Goal: Navigation & Orientation: Find specific page/section

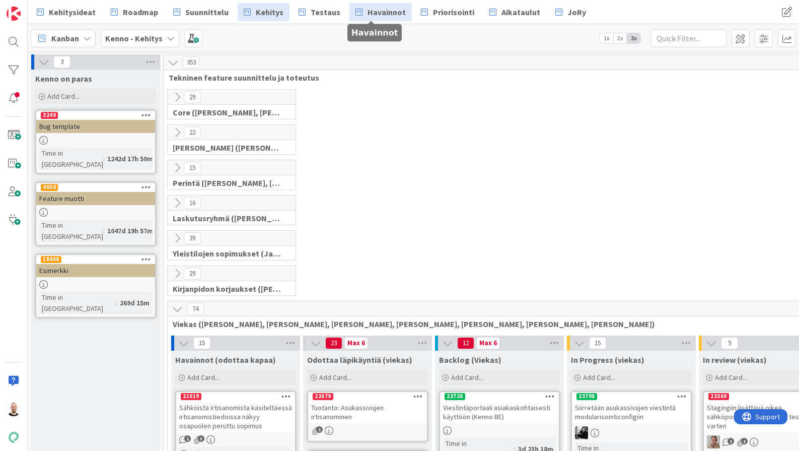
click at [379, 9] on span "Havainnot" at bounding box center [387, 12] width 38 height 12
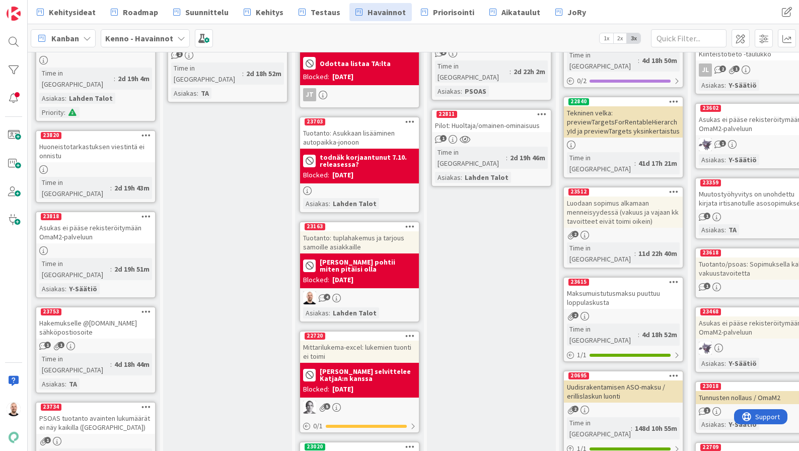
scroll to position [353, 0]
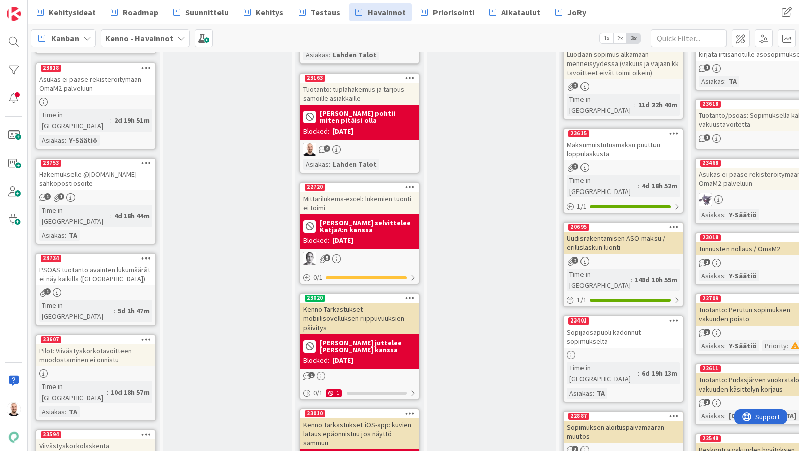
click at [364, 93] on div "Tuotanto: tuplahakemus ja tarjous samoille asiakkaille" at bounding box center [359, 94] width 119 height 22
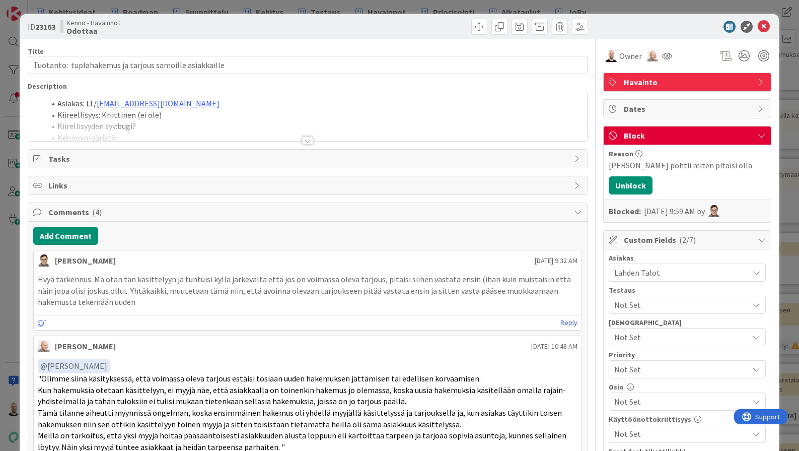
click at [310, 140] on div at bounding box center [307, 141] width 11 height 8
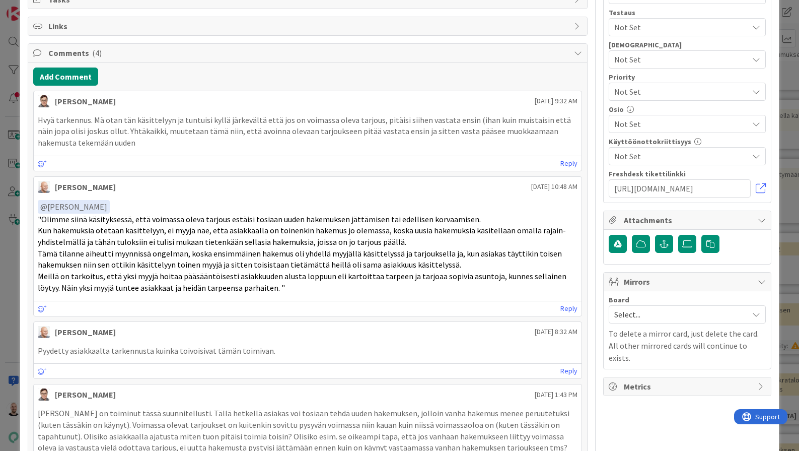
scroll to position [277, 0]
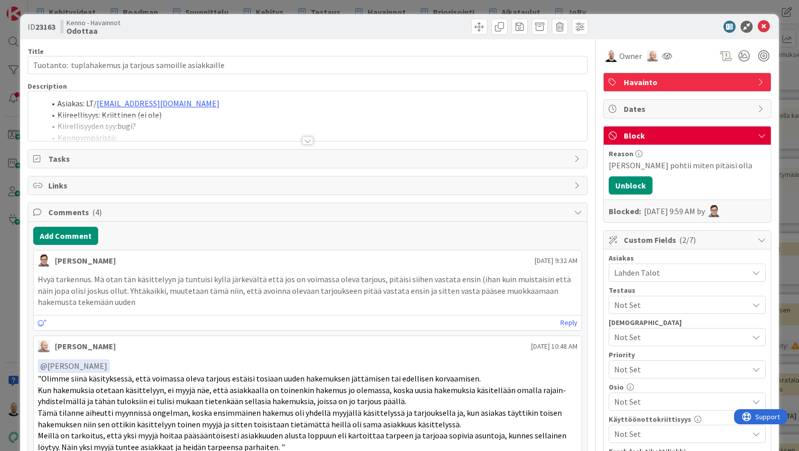
click at [303, 138] on div at bounding box center [307, 141] width 11 height 8
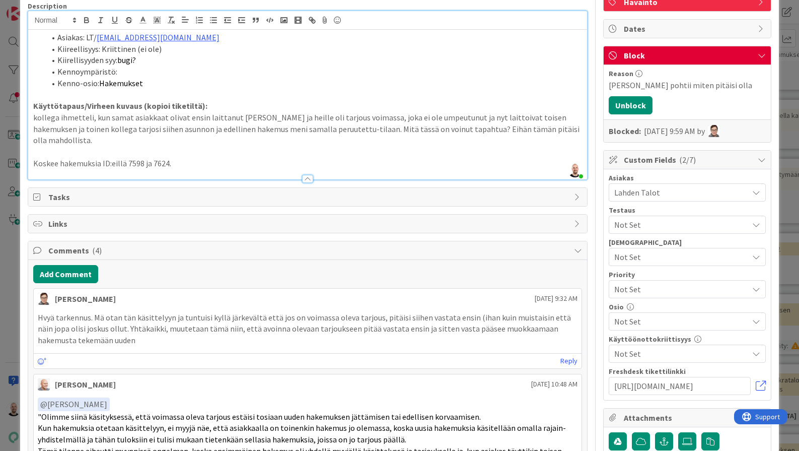
scroll to position [16, 0]
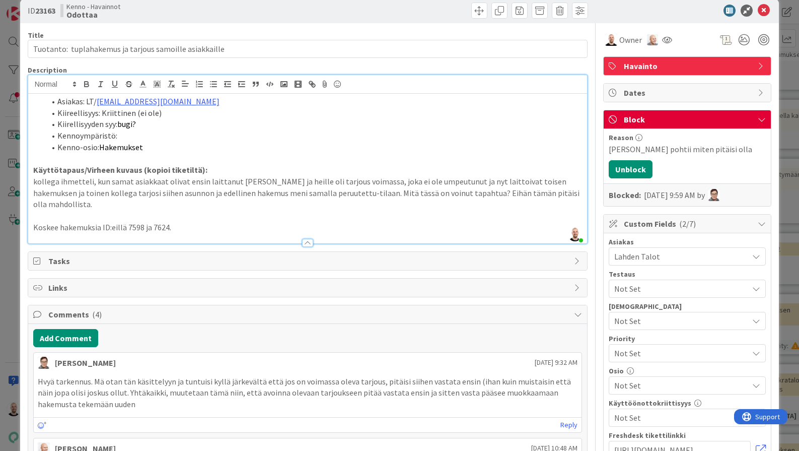
click at [211, 222] on p "Koskee hakemuksia ID:eillä 7598 ja 7624." at bounding box center [308, 228] width 550 height 12
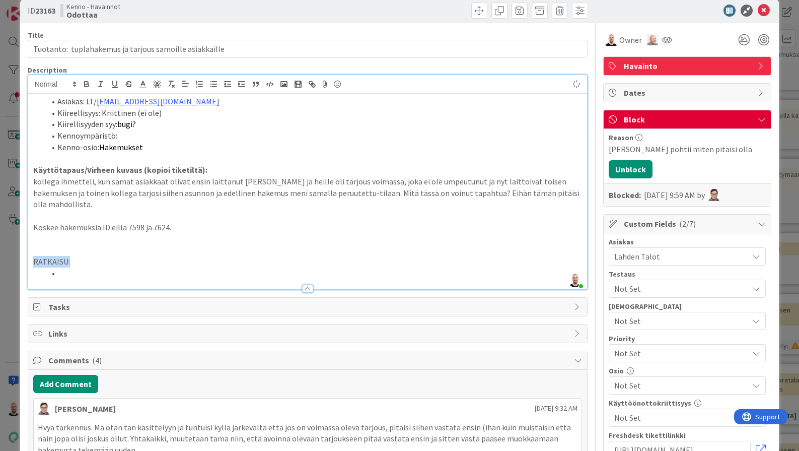
drag, startPoint x: 75, startPoint y: 245, endPoint x: 21, endPoint y: 245, distance: 53.9
click at [91, 83] on icon "button" at bounding box center [86, 84] width 9 height 9
click at [84, 267] on li at bounding box center [314, 273] width 538 height 12
drag, startPoint x: 87, startPoint y: 256, endPoint x: 176, endPoint y: 256, distance: 89.2
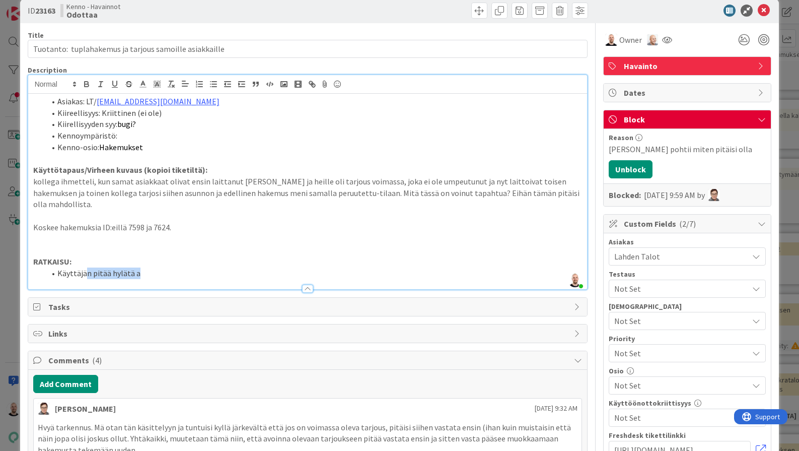
click at [176, 267] on li "Käyttäjän pitää hylätä a" at bounding box center [314, 273] width 538 height 12
click at [155, 267] on li "Käyttäjä voi hylätä tarjoukset suoraan tai siirtyä sähköpostiohjelmaan käsittel…" at bounding box center [314, 273] width 538 height 12
click at [354, 267] on li "Käyttäjä voi hylätä tarjouksen suoraan tai siirtyä sähköpostiohjelmaan käsittel…" at bounding box center [314, 273] width 538 height 12
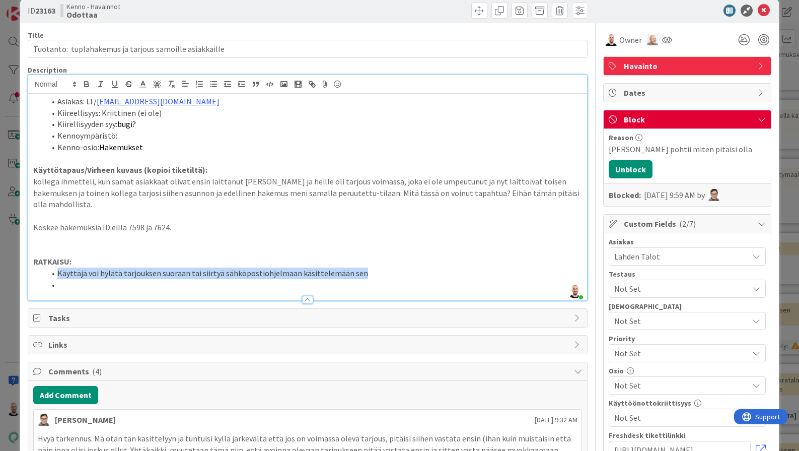
drag, startPoint x: 58, startPoint y: 254, endPoint x: 278, endPoint y: 289, distance: 222.9
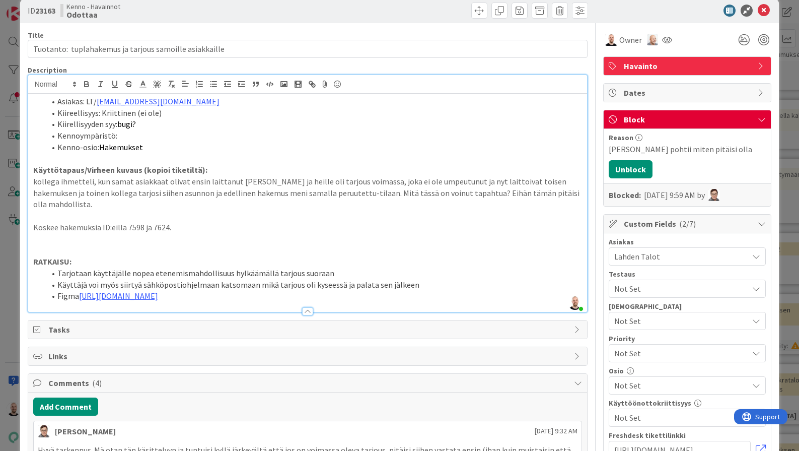
click at [77, 290] on li "Figma [URL][DOMAIN_NAME]" at bounding box center [314, 296] width 538 height 12
click at [533, 290] on li "Figma (rautalanka) [URL][DOMAIN_NAME]" at bounding box center [314, 296] width 538 height 12
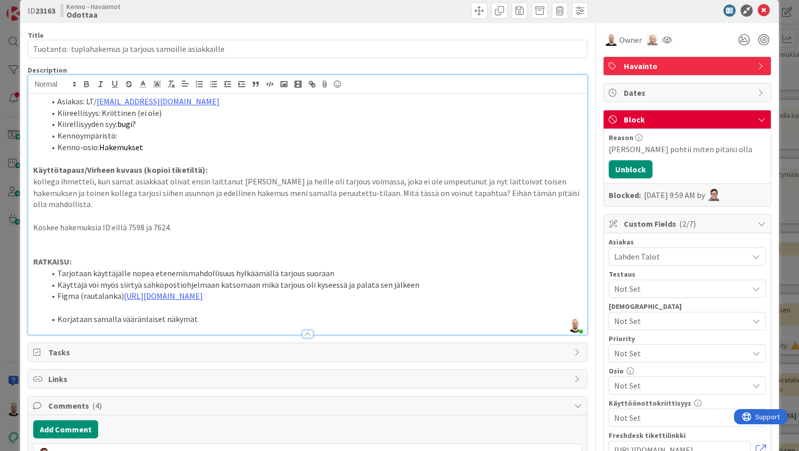
click at [502, 304] on p at bounding box center [308, 308] width 550 height 12
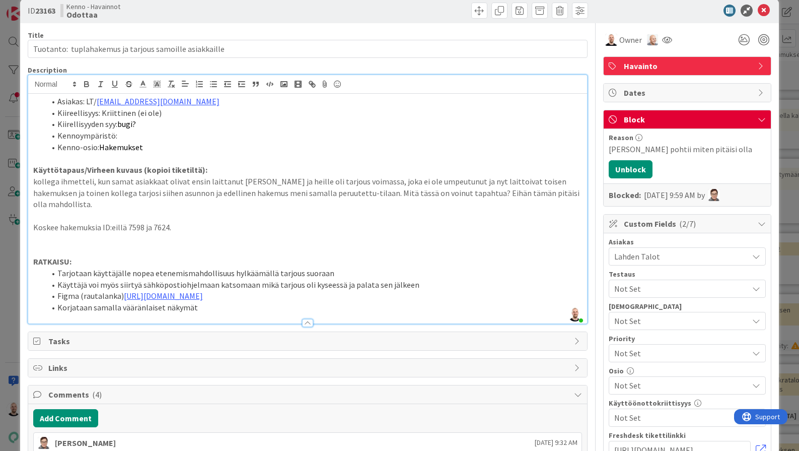
click at [209, 302] on li "Korjataan samalla vääränlaiset näkymät" at bounding box center [314, 308] width 538 height 12
click at [161, 302] on li "Korjataan samalla vääränlaiset näkymät" at bounding box center [314, 308] width 538 height 12
click at [273, 302] on li "Korjataan samalla vääränlaiset ja päällekäiset näkymät" at bounding box center [314, 308] width 538 height 12
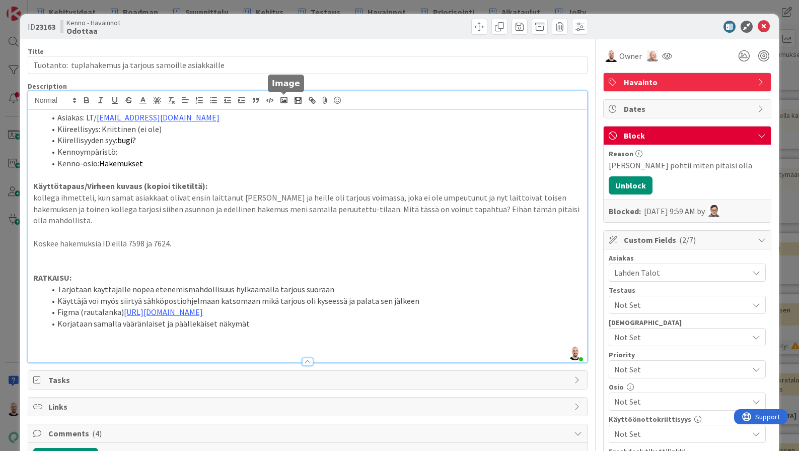
scroll to position [0, 0]
click at [284, 102] on rect "button" at bounding box center [284, 100] width 6 height 5
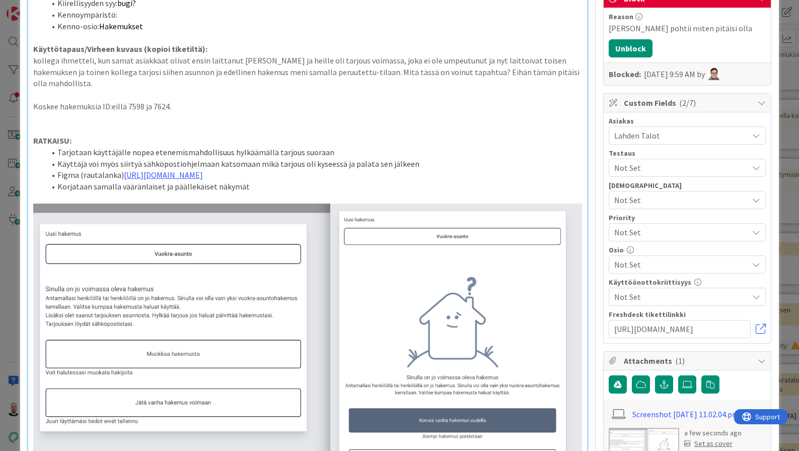
scroll to position [131, 0]
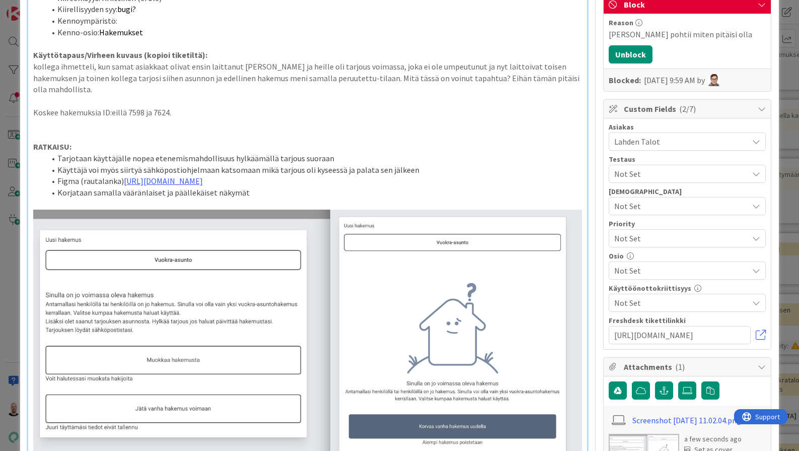
click at [215, 198] on p at bounding box center [308, 204] width 550 height 12
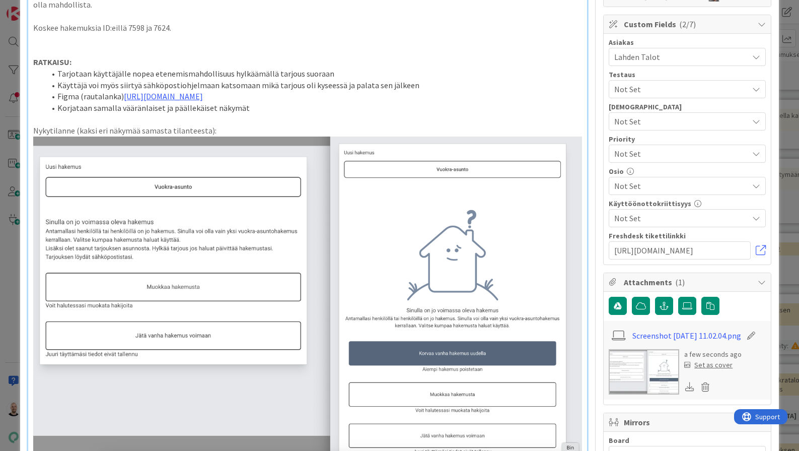
scroll to position [245, 0]
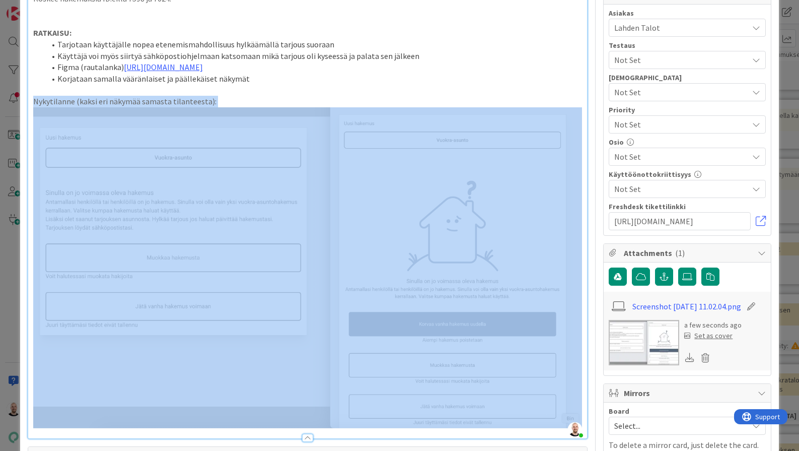
drag, startPoint x: 34, startPoint y: 95, endPoint x: 380, endPoint y: 367, distance: 440.6
click at [380, 367] on div "Asiakas: LT/ [PERSON_NAME][EMAIL_ADDRESS][DOMAIN_NAME] Kiireellisyys: Kriittine…" at bounding box center [308, 151] width 560 height 573
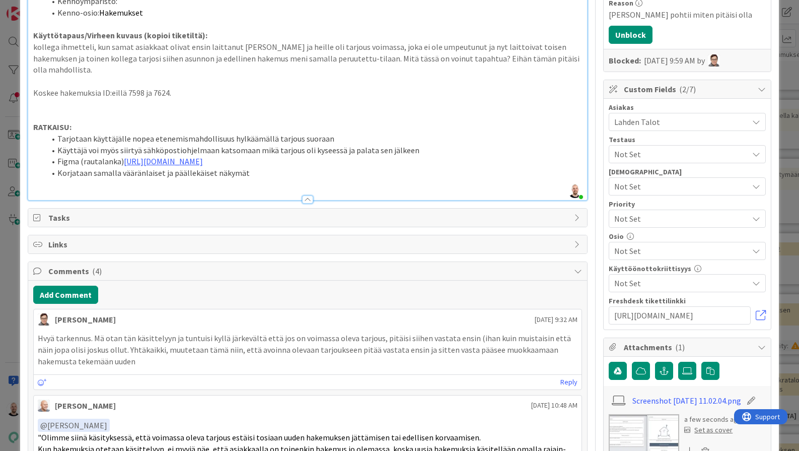
scroll to position [144, 0]
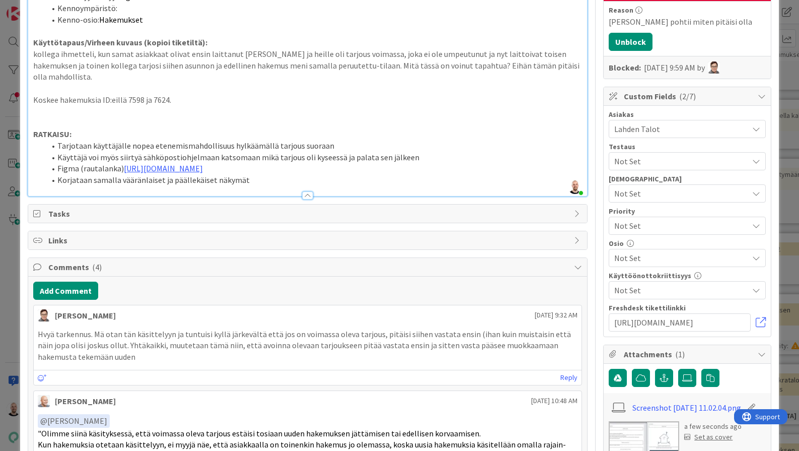
click at [274, 175] on li "Korjataan samalla vääränlaiset ja päällekäiset näkymät" at bounding box center [314, 180] width 538 height 12
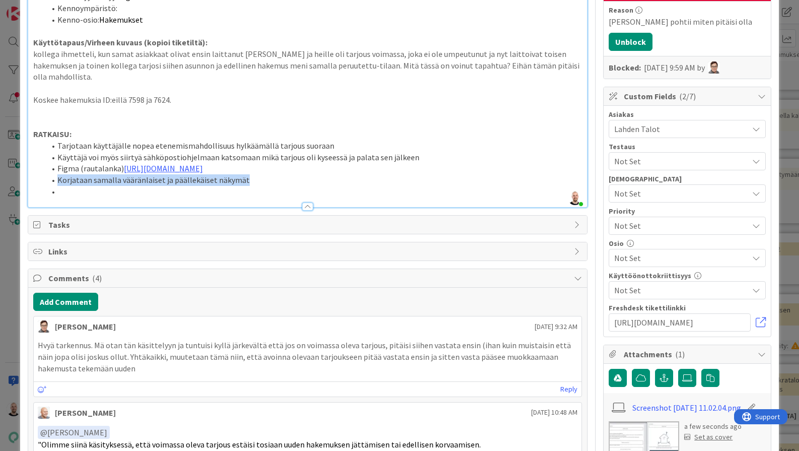
drag, startPoint x: 56, startPoint y: 174, endPoint x: 142, endPoint y: 231, distance: 103.1
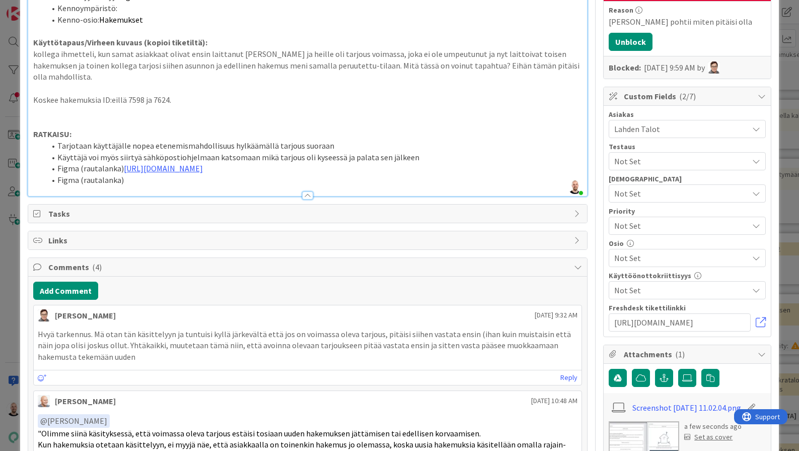
click at [78, 163] on li "Figma (rautalanka) [URL][DOMAIN_NAME]" at bounding box center [314, 169] width 538 height 12
click at [78, 174] on li "Figma (rautalanka)" at bounding box center [314, 180] width 538 height 12
click at [224, 174] on li "Figma kun jo olemassa hakemus (rautalanka)" at bounding box center [314, 180] width 538 height 12
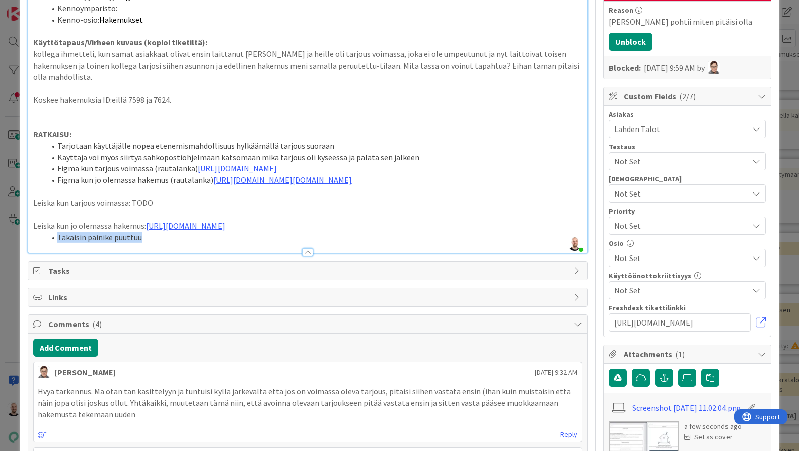
drag, startPoint x: 56, startPoint y: 247, endPoint x: 183, endPoint y: 252, distance: 127.5
click at [183, 243] on li "Takaisin painike puuttuu" at bounding box center [314, 238] width 538 height 12
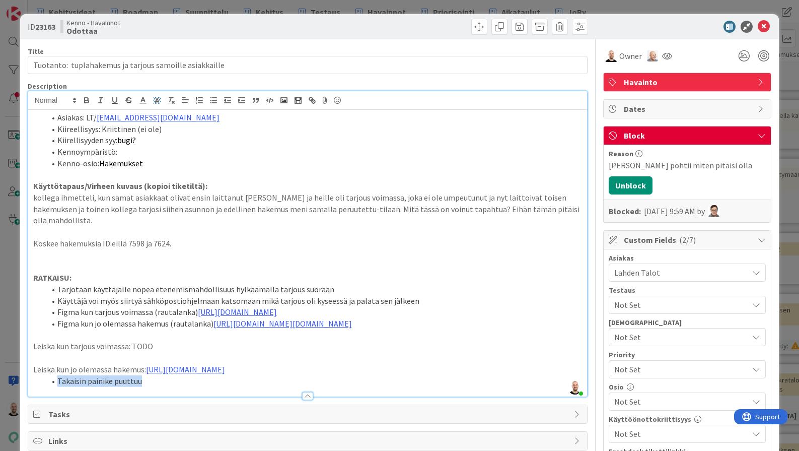
scroll to position [0, 0]
click at [155, 101] on icon at bounding box center [157, 100] width 9 height 9
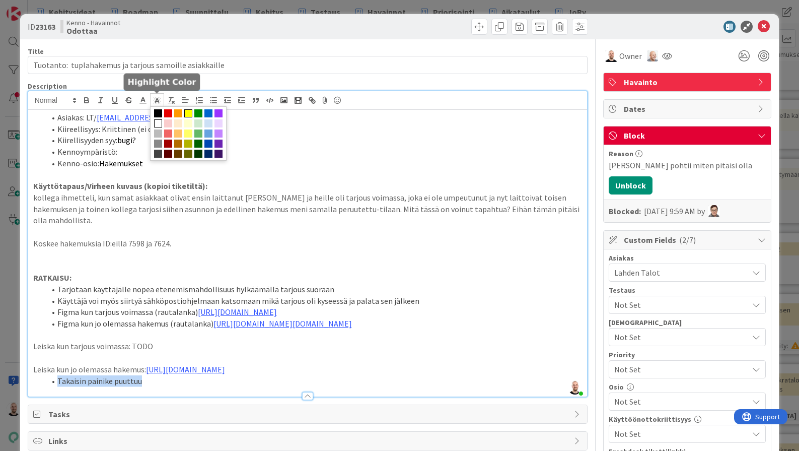
click at [186, 113] on span at bounding box center [188, 113] width 8 height 8
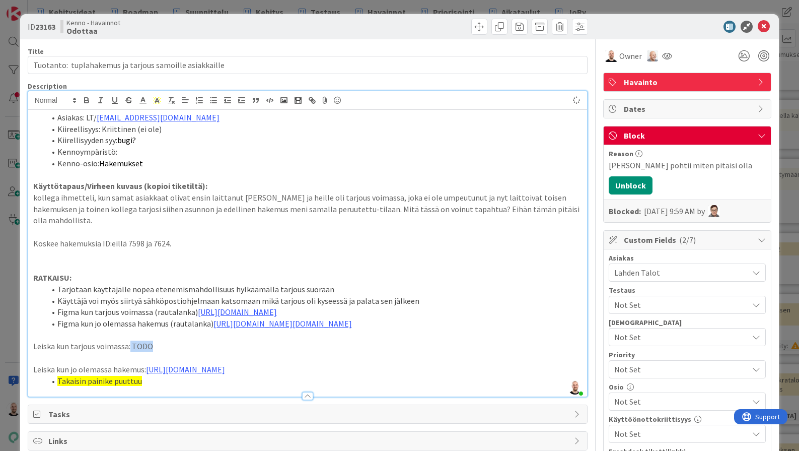
drag, startPoint x: 129, startPoint y: 348, endPoint x: 182, endPoint y: 348, distance: 52.9
click at [182, 348] on p "Leiska kun tarjous voimassa: TODO" at bounding box center [308, 347] width 550 height 12
click at [160, 102] on icon at bounding box center [157, 100] width 9 height 9
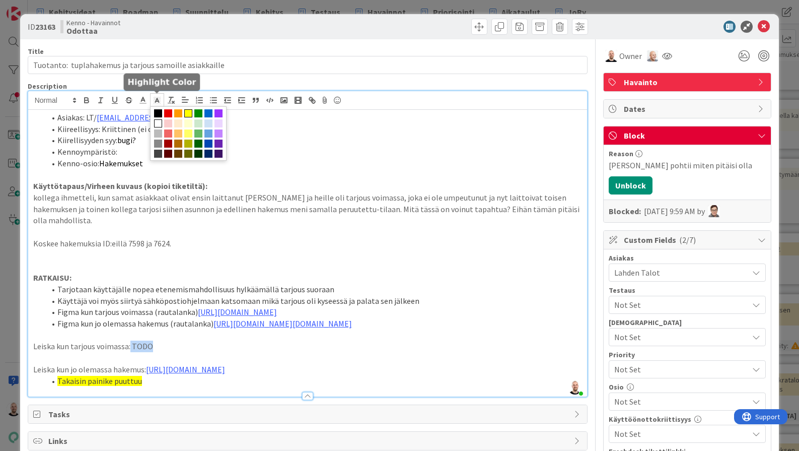
click at [186, 112] on span at bounding box center [188, 113] width 8 height 8
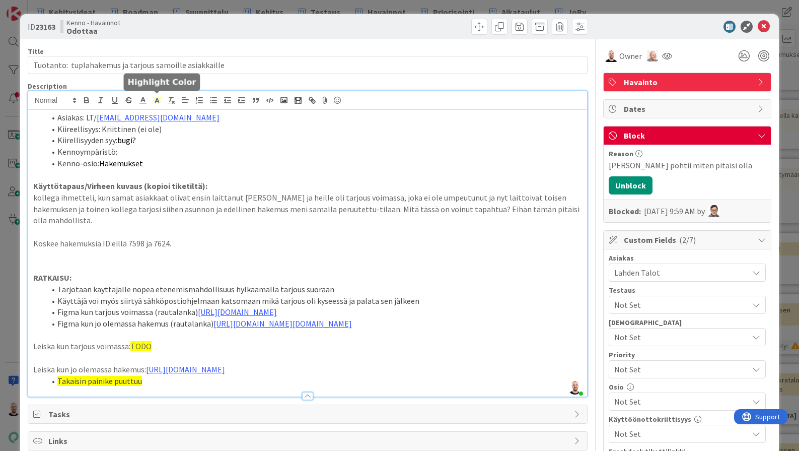
click at [268, 260] on p at bounding box center [308, 266] width 550 height 12
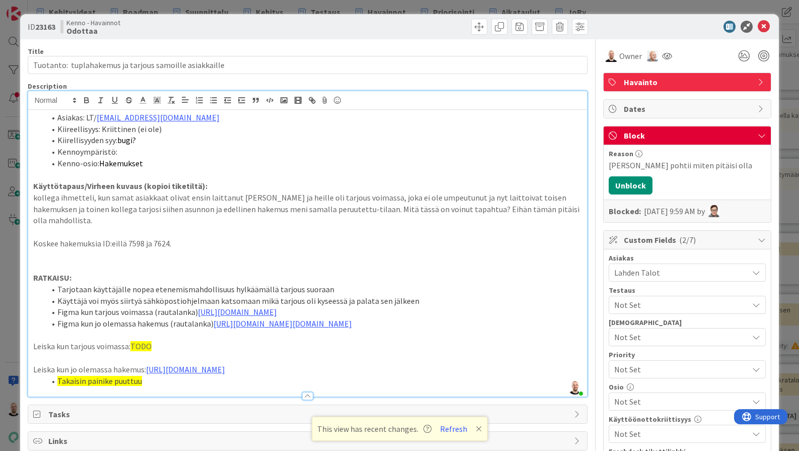
click at [386, 202] on p "kollega ihmetteli, kun samat asiakkaat olivat ensin laittanut [PERSON_NAME] ja …" at bounding box center [308, 209] width 550 height 34
drag, startPoint x: 158, startPoint y: 352, endPoint x: 29, endPoint y: 352, distance: 129.0
click at [29, 352] on div "Asiakas: LT/ [PERSON_NAME][EMAIL_ADDRESS][DOMAIN_NAME] Kiireellisyys: Kriittine…" at bounding box center [308, 253] width 560 height 287
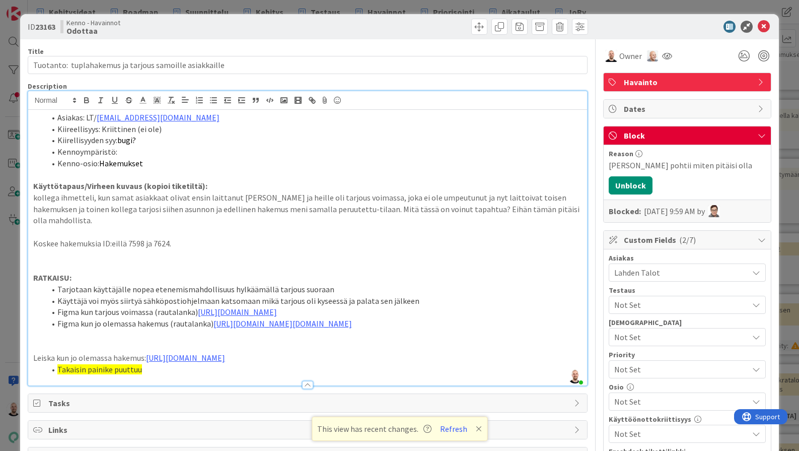
click at [497, 318] on li "Figma kun jo olemassa hakemus (rautalanka) [URL][DOMAIN_NAME][DOMAIN_NAME]" at bounding box center [314, 324] width 538 height 12
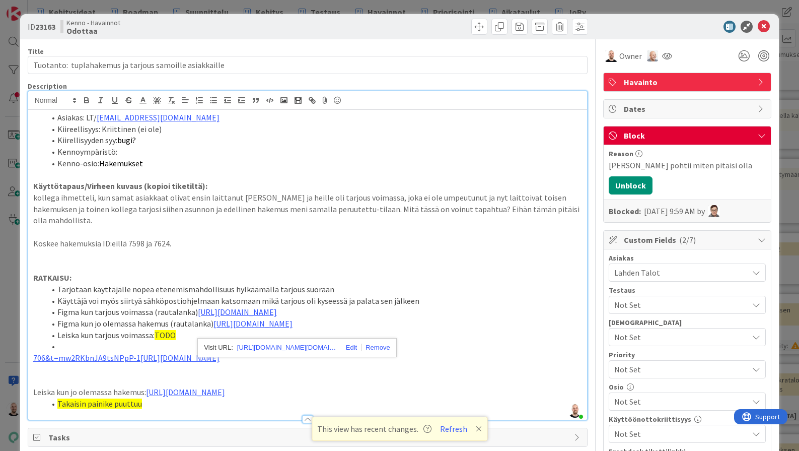
click at [531, 329] on li "Leiska kun tarjous voimassa: TODO" at bounding box center [314, 335] width 538 height 12
click at [277, 307] on link "[URL][DOMAIN_NAME]" at bounding box center [237, 312] width 79 height 10
click at [302, 324] on link "[URL][DOMAIN_NAME]" at bounding box center [267, 325] width 69 height 13
click at [125, 341] on li at bounding box center [314, 347] width 538 height 12
click at [257, 320] on link "[URL][DOMAIN_NAME]" at bounding box center [253, 323] width 79 height 10
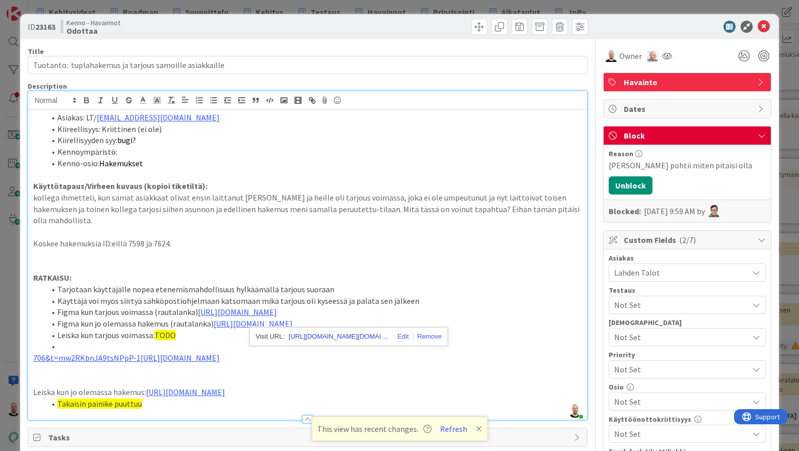
click at [313, 334] on link "[URL][DOMAIN_NAME][DOMAIN_NAME]" at bounding box center [339, 336] width 101 height 13
click at [417, 207] on p "kollega ihmetteli, kun samat asiakkaat olivat ensin laittanut [PERSON_NAME] ja …" at bounding box center [308, 209] width 550 height 34
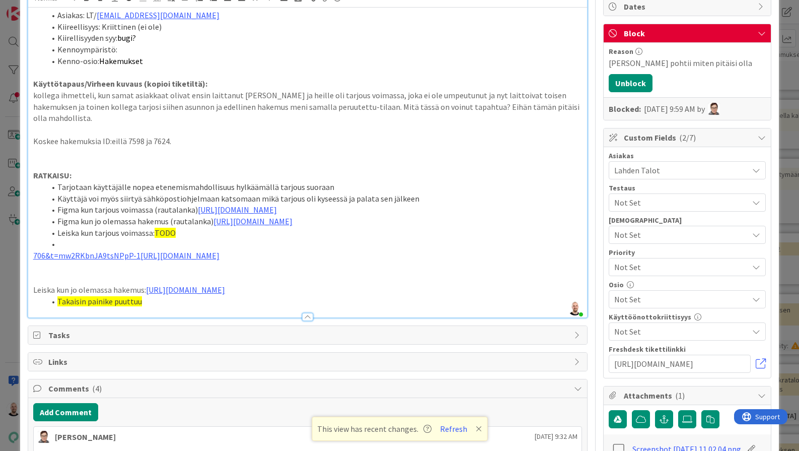
scroll to position [103, 0]
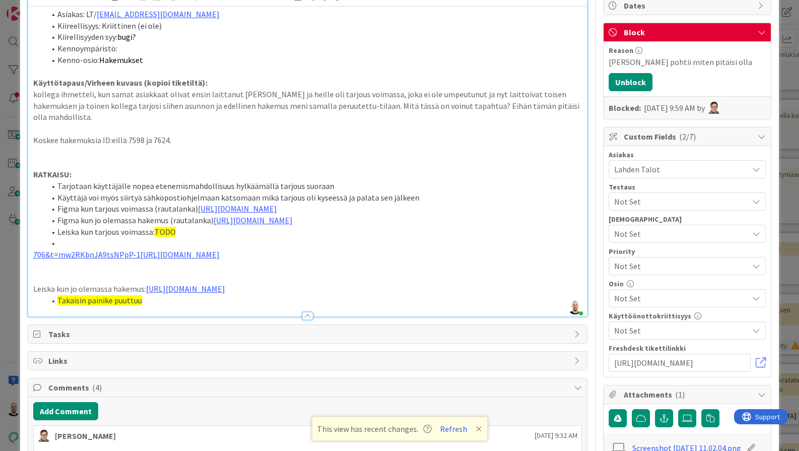
click at [109, 237] on li at bounding box center [314, 243] width 538 height 12
click at [220, 249] on link "706&t=mw2RKbnJA9tsNPpP-1[URL][DOMAIN_NAME]" at bounding box center [126, 254] width 186 height 10
click at [259, 259] on div "[URL][DOMAIN_NAME][DOMAIN_NAME]" at bounding box center [272, 266] width 199 height 19
click at [261, 265] on link "[URL][DOMAIN_NAME][DOMAIN_NAME]" at bounding box center [263, 266] width 101 height 13
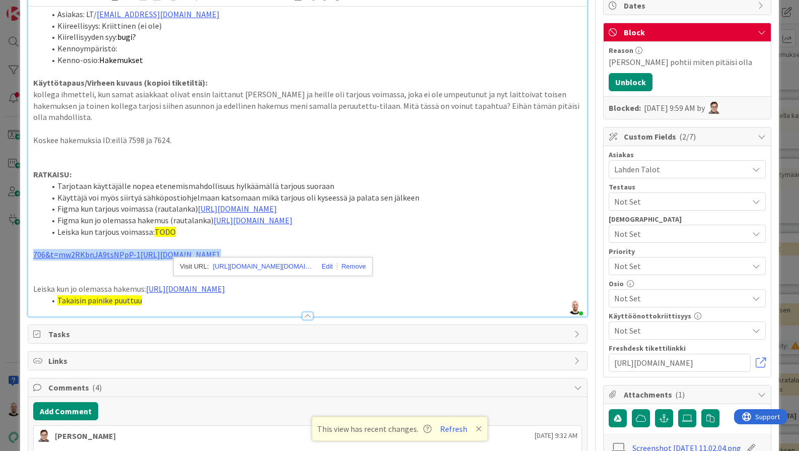
drag, startPoint x: 537, startPoint y: 246, endPoint x: 13, endPoint y: 244, distance: 523.9
click at [13, 244] on div "ID 23163 Kenno - Havainnot Odottaa Title 56 / 128 Tuotanto: tuplahakemus ja tar…" at bounding box center [399, 225] width 799 height 451
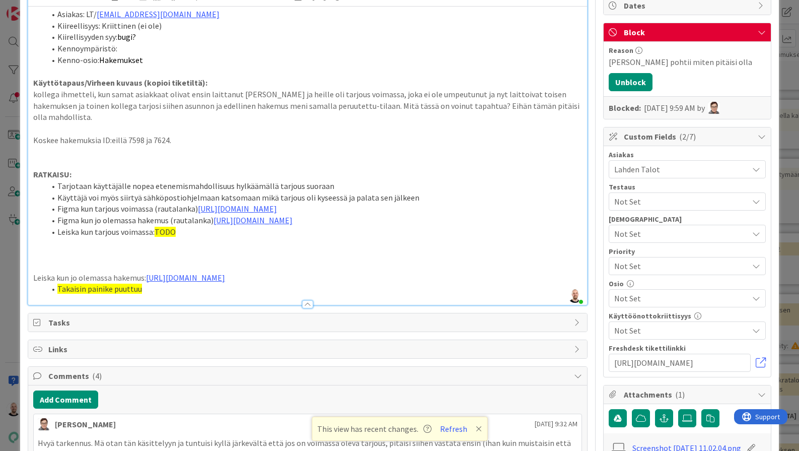
drag, startPoint x: 190, startPoint y: 227, endPoint x: -15, endPoint y: 226, distance: 204.5
click at [0, 226] on html "Kehitysideat Roadmap Suunnittelu Kehitys Testaus Havainnot Priorisointi Aikatau…" at bounding box center [399, 225] width 799 height 451
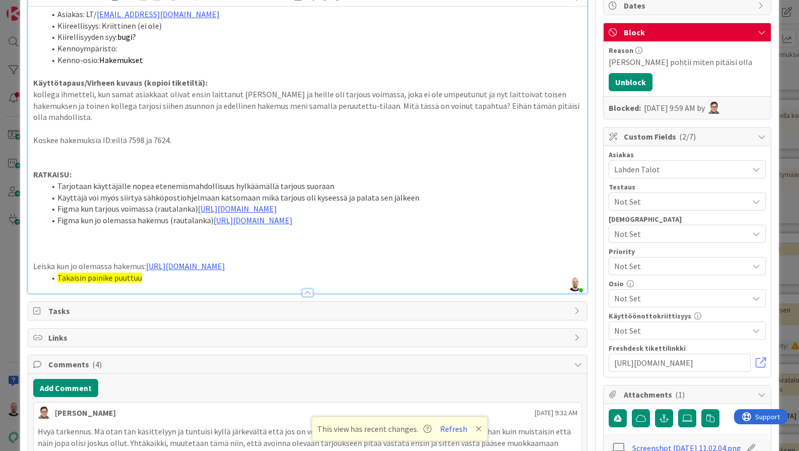
click at [545, 203] on li "Figma kun tarjous voimassa (rautalanka) [URL][DOMAIN_NAME]" at bounding box center [314, 209] width 538 height 12
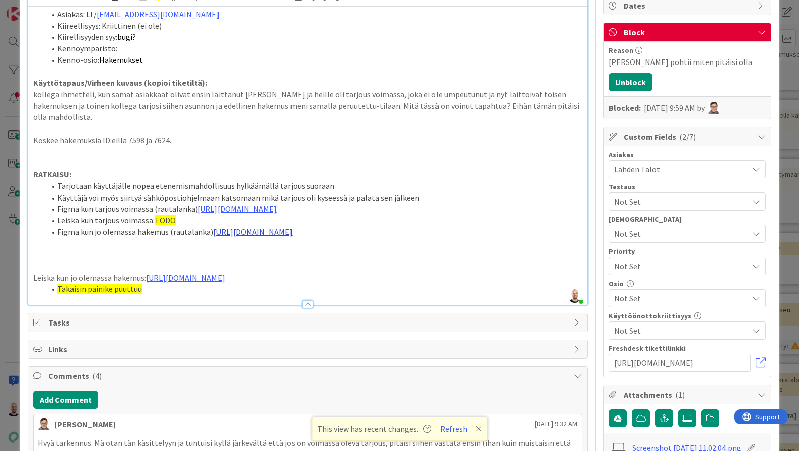
click at [263, 227] on link "[URL][DOMAIN_NAME]" at bounding box center [253, 232] width 79 height 10
click at [311, 242] on link "[URL][DOMAIN_NAME][DOMAIN_NAME]" at bounding box center [339, 244] width 101 height 13
drag, startPoint x: 499, startPoint y: 224, endPoint x: 212, endPoint y: 227, distance: 287.2
click at [212, 227] on li "Figma kun jo olemassa hakemus (rautalanka) [URL][DOMAIN_NAME]" at bounding box center [314, 232] width 538 height 12
click at [32, 291] on div "Asiakas: LT/ [PERSON_NAME][EMAIL_ADDRESS][DOMAIN_NAME] Kiireellisyys: Kriittine…" at bounding box center [308, 156] width 560 height 298
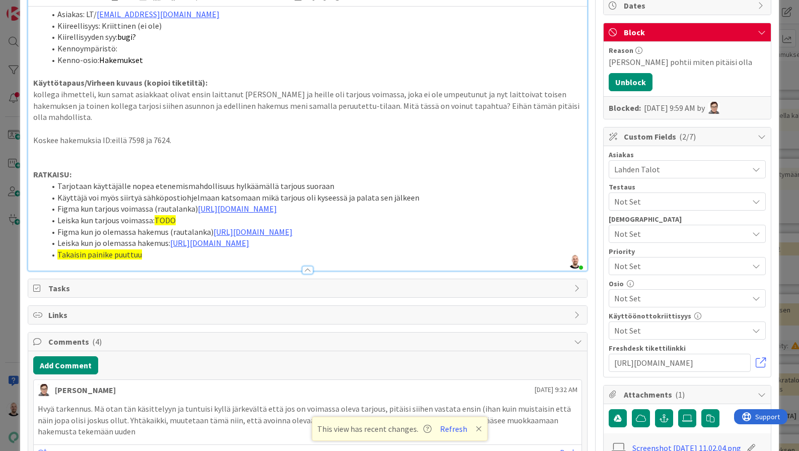
click at [56, 260] on li "Takaisin painike puuttuu" at bounding box center [314, 255] width 538 height 12
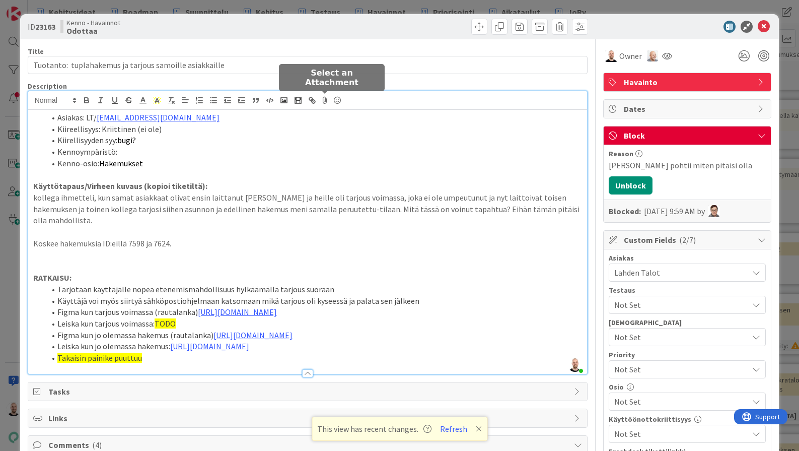
scroll to position [0, 0]
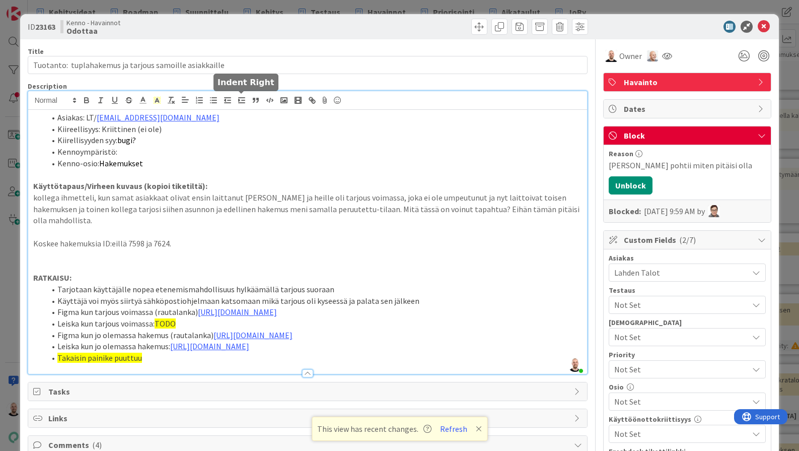
click at [245, 104] on icon "button" at bounding box center [241, 100] width 9 height 9
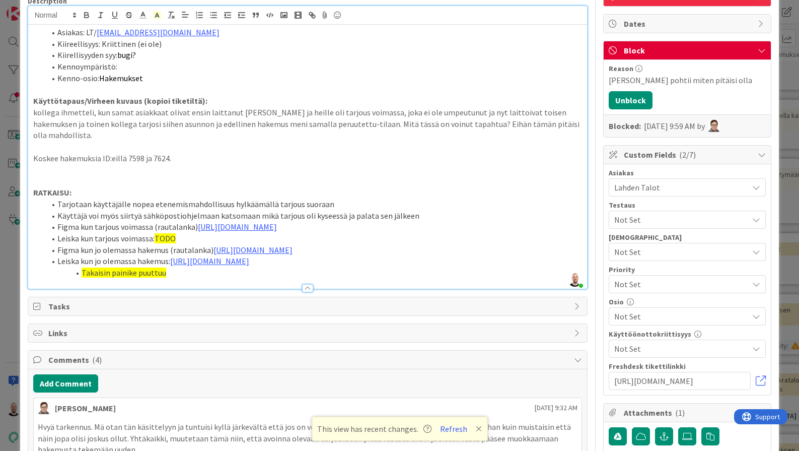
scroll to position [87, 0]
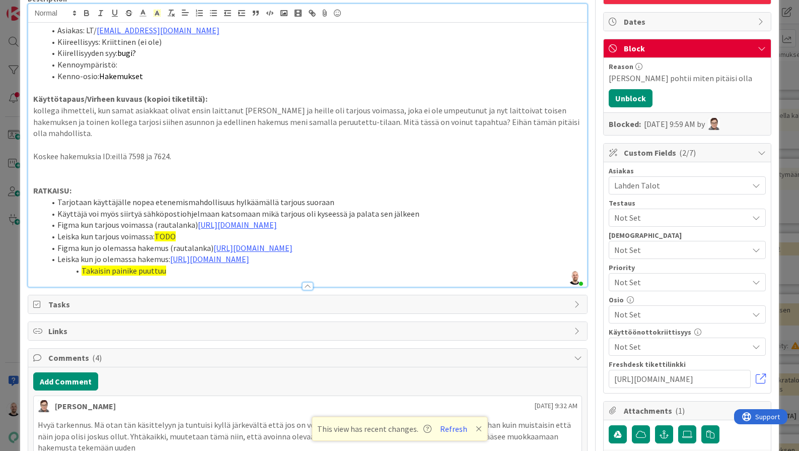
click at [135, 265] on li "Leiska kun jo olemassa hakemus: [URL][DOMAIN_NAME]" at bounding box center [314, 259] width 538 height 12
click at [136, 242] on li "Figma kun jo olemassa hakemus (rautalanka) [URL][DOMAIN_NAME]" at bounding box center [314, 248] width 538 height 12
click at [208, 277] on li "Takaisin painike puuttuu" at bounding box center [314, 271] width 538 height 12
click at [224, 277] on li "Takaisin painike puuttuu leiskasta" at bounding box center [314, 271] width 538 height 12
click at [351, 196] on li "Tarjotaan käyttäjälle nopea etenemismahdollisuus hylkäämällä tarjous suoraan" at bounding box center [314, 202] width 538 height 12
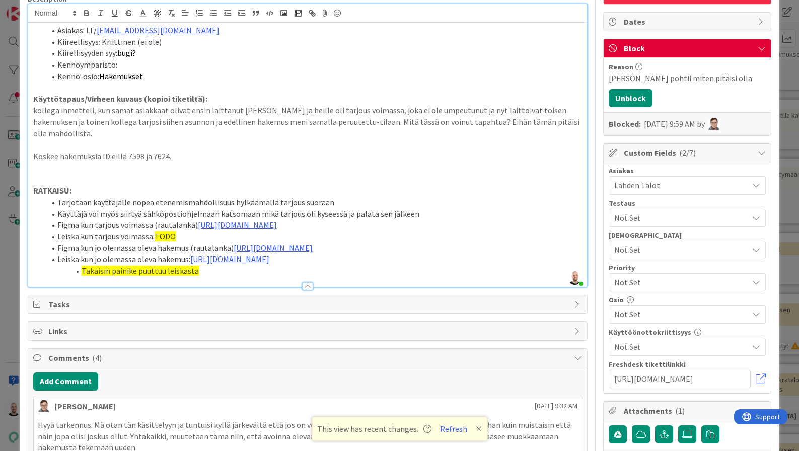
click at [418, 208] on li "Käyttäjä voi myös siirtyä sähköpostiohjelmaan katsomaan mikä tarjous oli kysees…" at bounding box center [314, 214] width 538 height 12
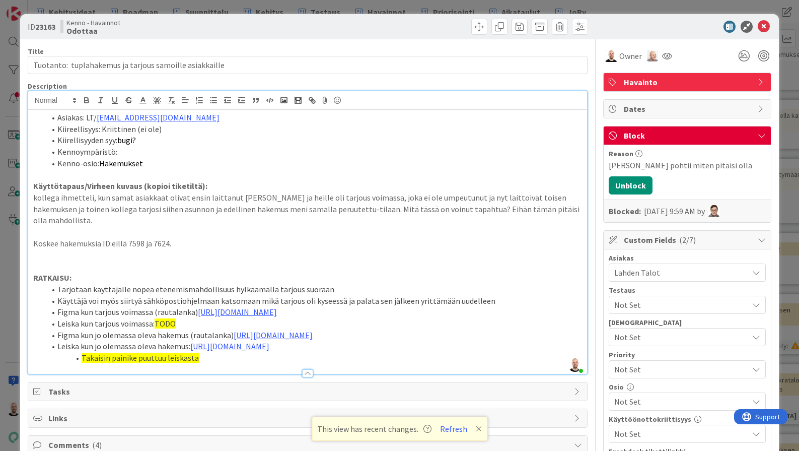
scroll to position [0, 0]
click at [632, 55] on span "Owner" at bounding box center [631, 56] width 23 height 12
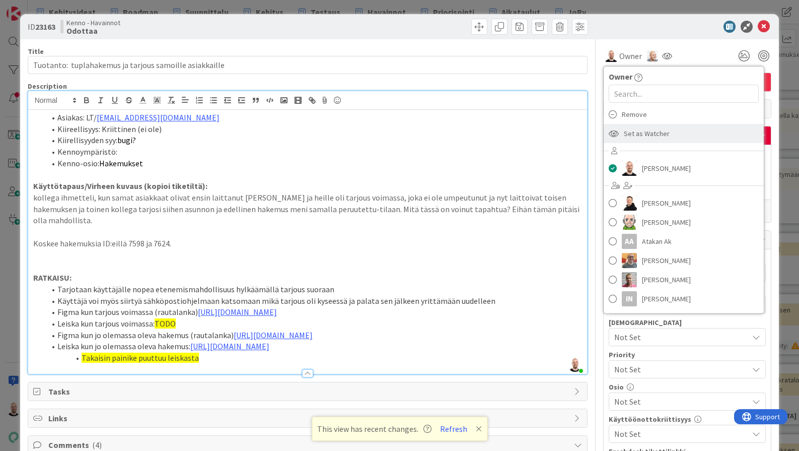
click at [665, 135] on span "Set as Watcher" at bounding box center [647, 133] width 46 height 15
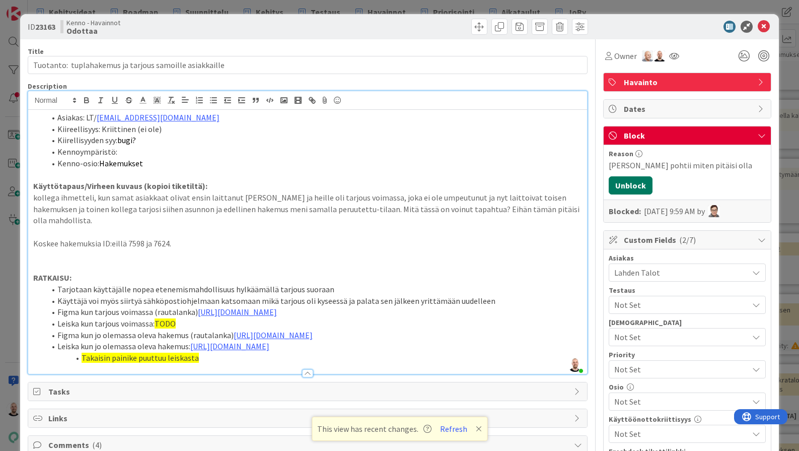
click at [630, 187] on button "Unblock" at bounding box center [631, 185] width 44 height 18
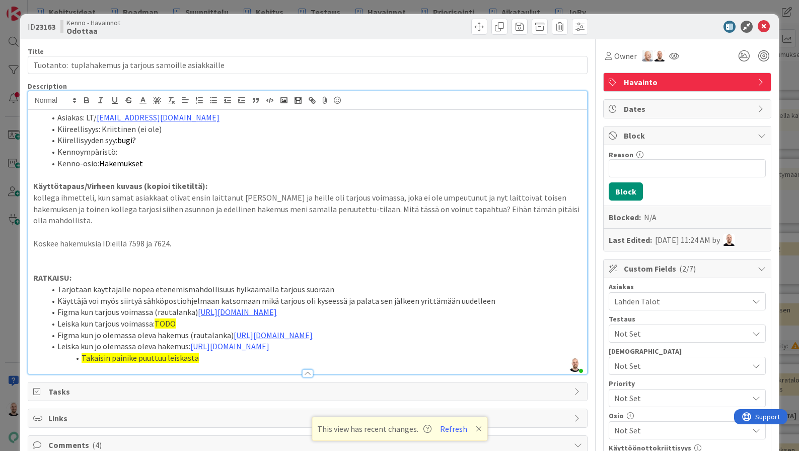
click at [164, 363] on span "Takaisin painike puuttuu leiskasta" at bounding box center [140, 358] width 117 height 10
click at [476, 430] on icon at bounding box center [479, 429] width 6 height 8
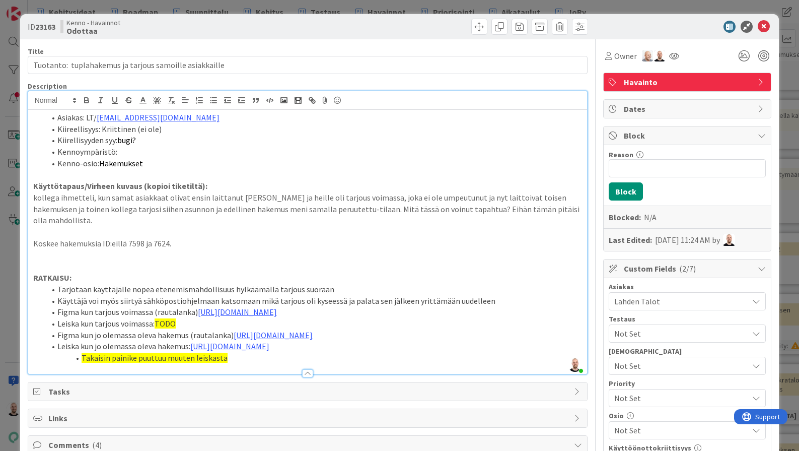
click at [492, 7] on div "ID 23163 Kenno - Havainnot Odottaa Title 56 / 128 Tuotanto: tuplahakemus ja tar…" at bounding box center [399, 225] width 799 height 451
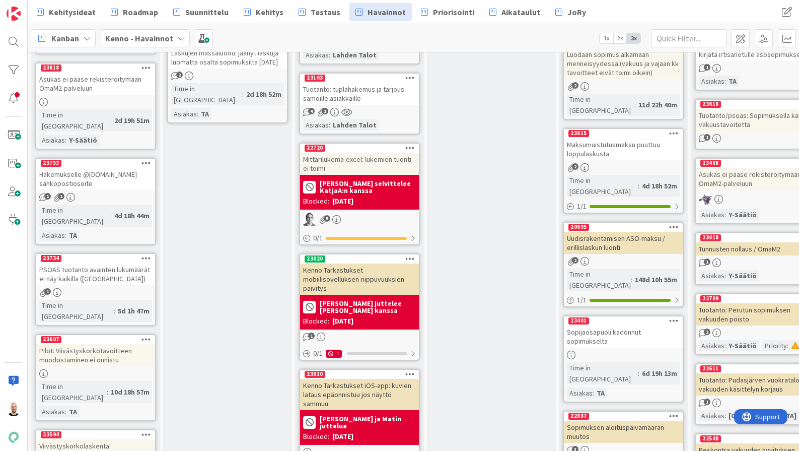
scroll to position [313, 0]
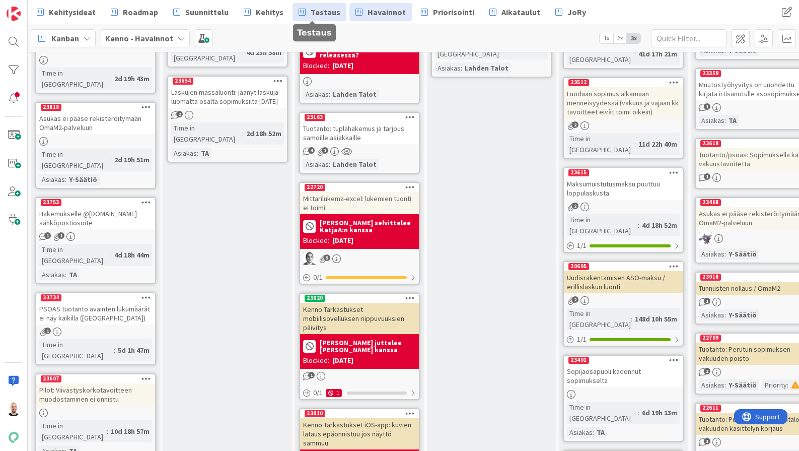
click at [324, 13] on span "Testaus" at bounding box center [326, 12] width 30 height 12
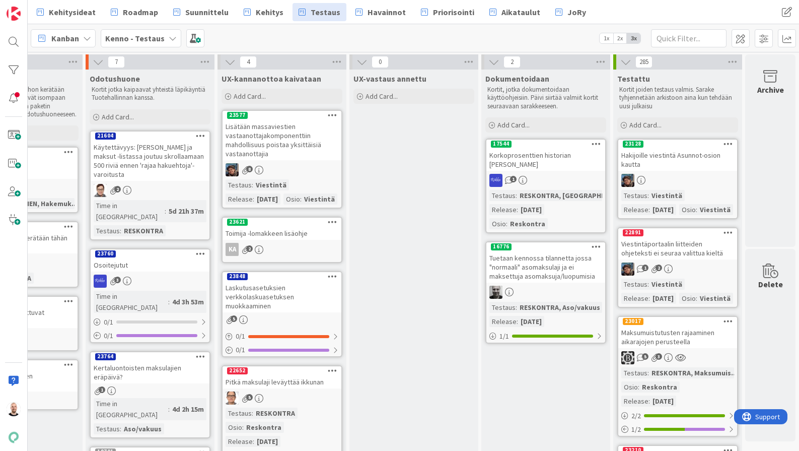
click at [270, 139] on div "Lisätään massaviestien vastaanottajakomponenttiin mahdollisuus poistaa yksittäi…" at bounding box center [282, 140] width 119 height 40
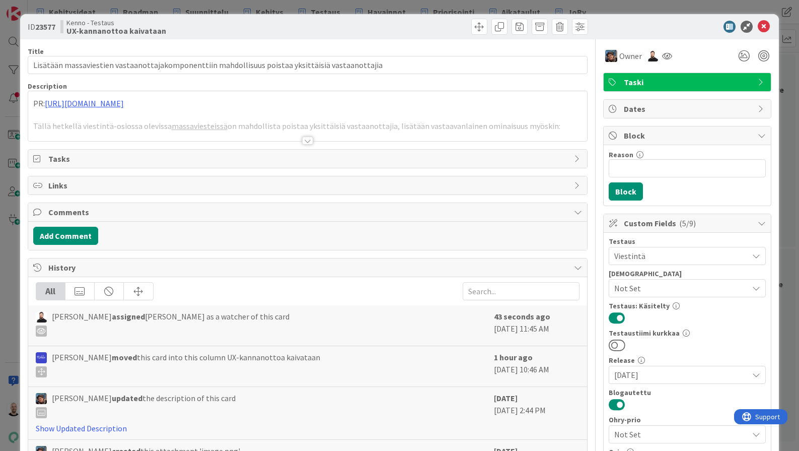
click at [306, 140] on div at bounding box center [307, 141] width 11 height 8
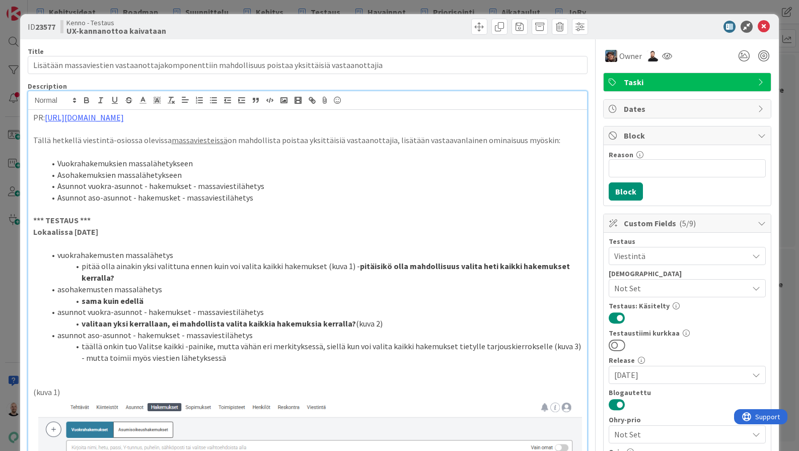
click at [403, 5] on div "ID 23577 Kenno - Testaus UX-kannanottoa kaivataan Title 97 / 128 Lisätään massa…" at bounding box center [399, 225] width 799 height 451
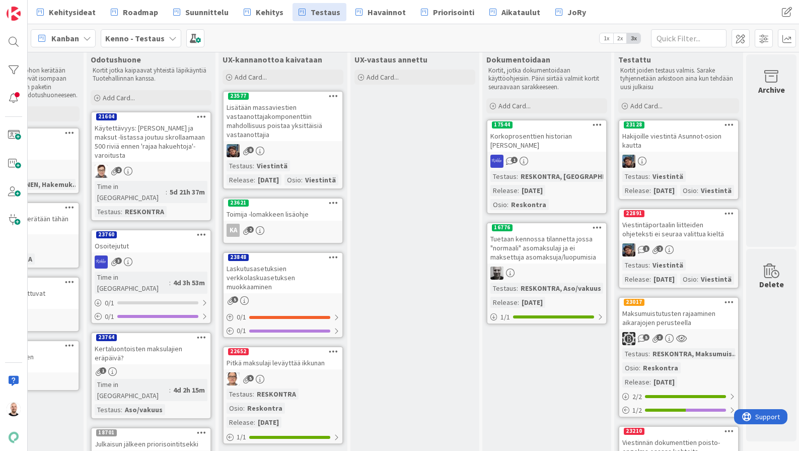
click at [276, 221] on div "Toimija -lomakkeen lisäohje" at bounding box center [283, 214] width 119 height 13
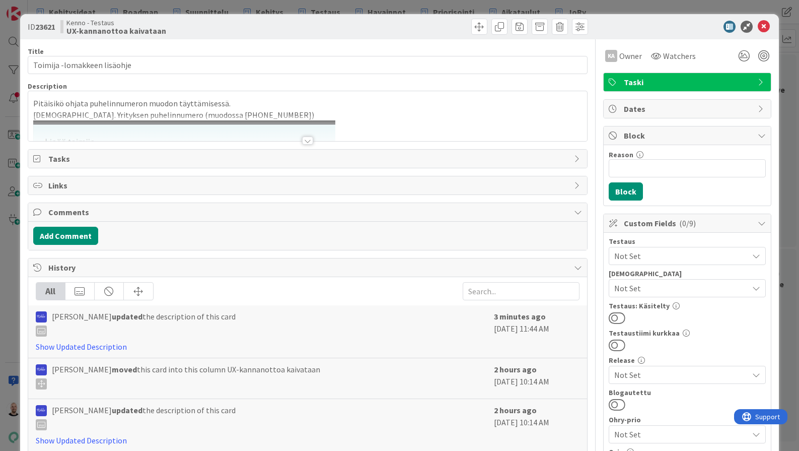
click at [308, 144] on div at bounding box center [307, 141] width 11 height 8
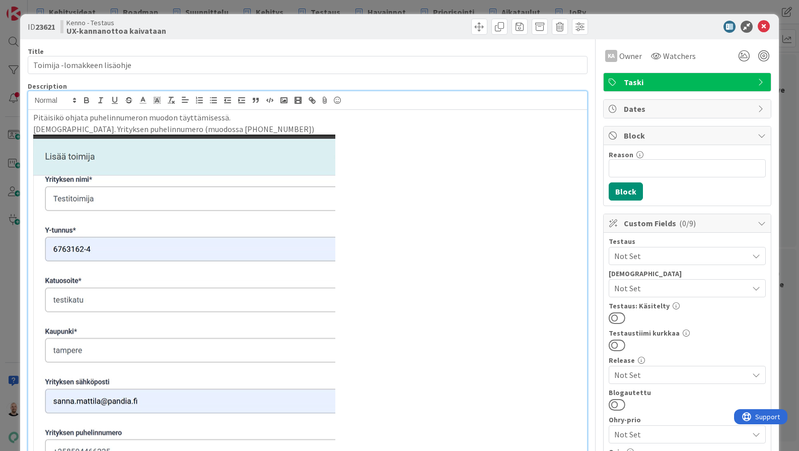
click at [319, 8] on div "ID 23621 Kenno - Testaus UX-kannanottoa kaivataan Title 27 / 128 Toimija -lomak…" at bounding box center [399, 225] width 799 height 451
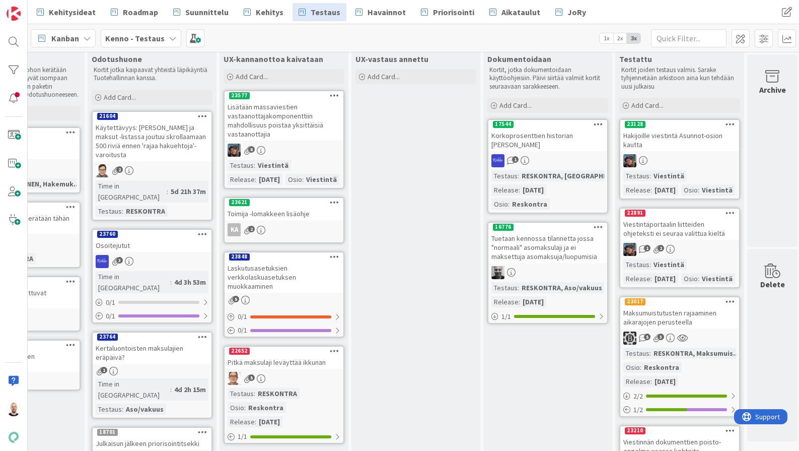
scroll to position [20, 866]
click at [282, 291] on div "Laskutusasetuksien verkkolaskuasetuksen muokkaaminen" at bounding box center [285, 276] width 119 height 31
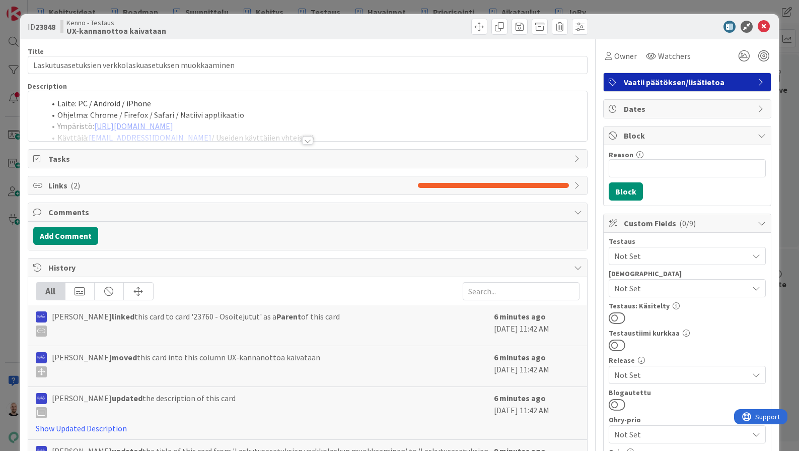
click at [308, 142] on div at bounding box center [307, 141] width 11 height 8
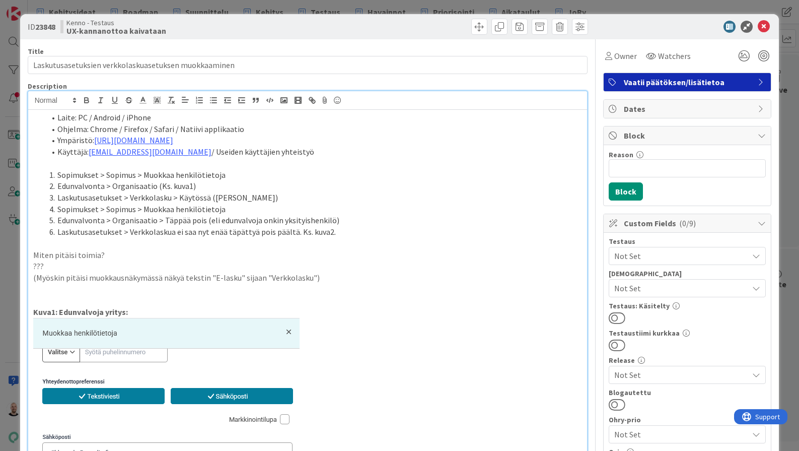
click at [429, 8] on div "ID 23848 Kenno - Testaus UX-kannanottoa kaivataan Title 52 / 128 Laskutusasetuk…" at bounding box center [399, 225] width 799 height 451
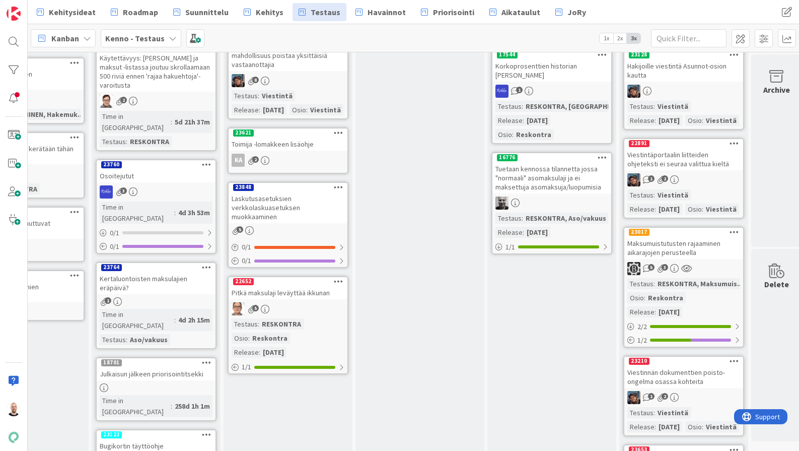
scroll to position [79, 863]
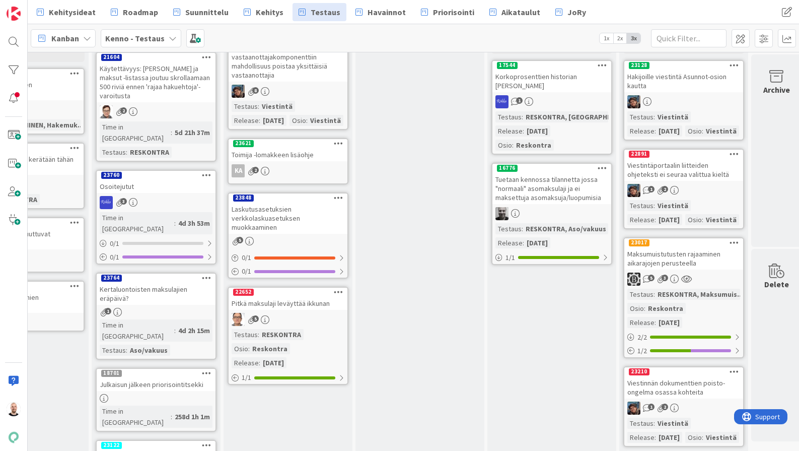
click at [291, 310] on div "Pitkä maksulaji leväyttää ikkunan" at bounding box center [288, 303] width 119 height 13
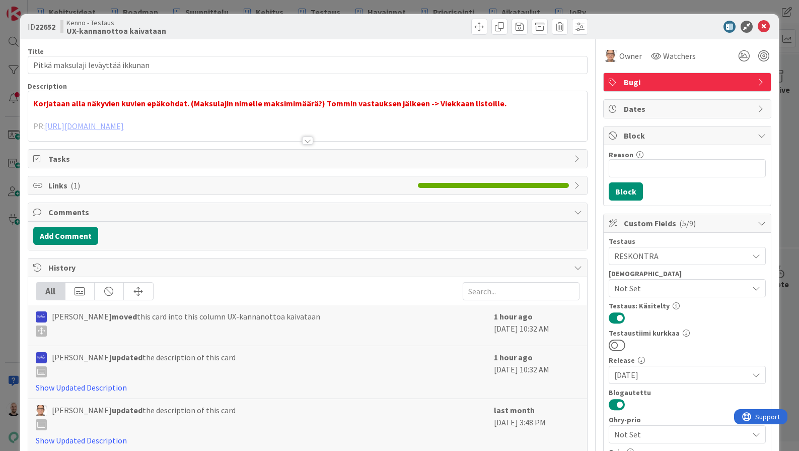
click at [304, 140] on div at bounding box center [307, 141] width 11 height 8
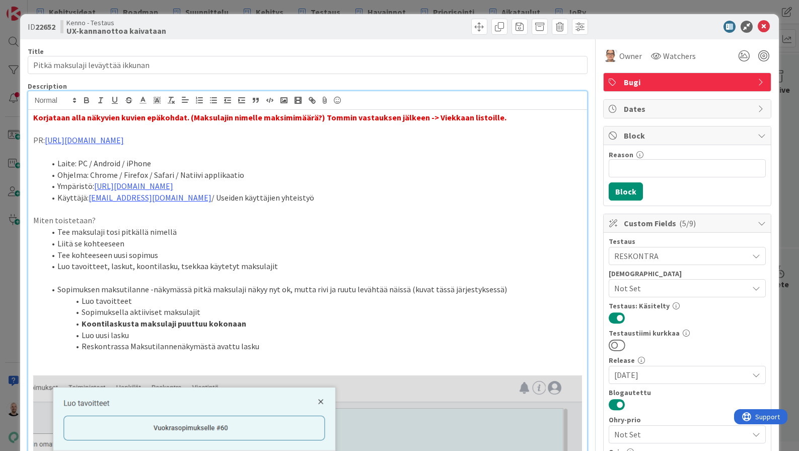
click at [375, 6] on div "ID 22652 Kenno - Testaus UX-kannanottoa kaivataan Title 33 / 128 Pitkä maksulaj…" at bounding box center [399, 225] width 799 height 451
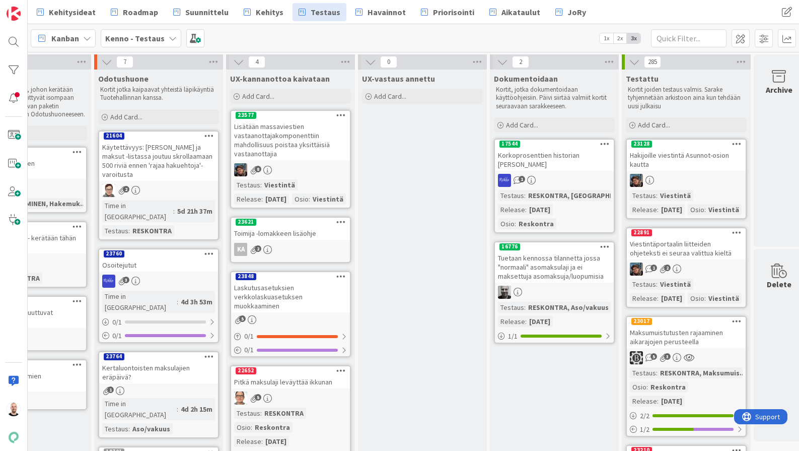
scroll to position [0, 861]
click at [284, 140] on div "Lisätään massaviestien vastaanottajakomponenttiin mahdollisuus poistaa yksittäi…" at bounding box center [290, 140] width 119 height 40
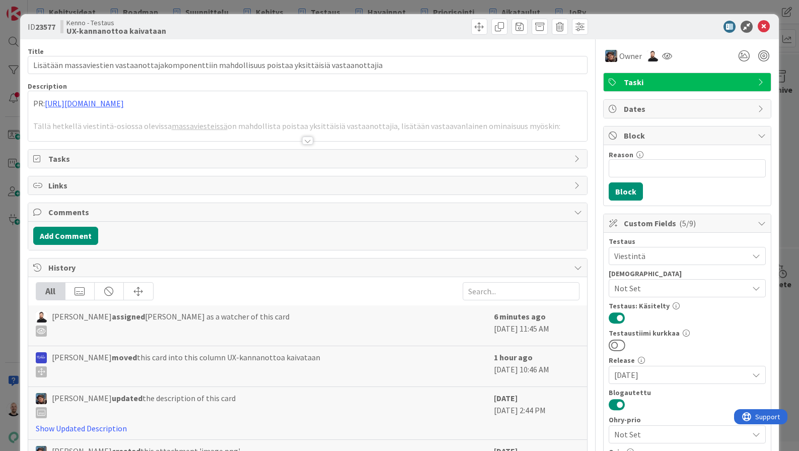
click at [307, 142] on div at bounding box center [307, 141] width 11 height 8
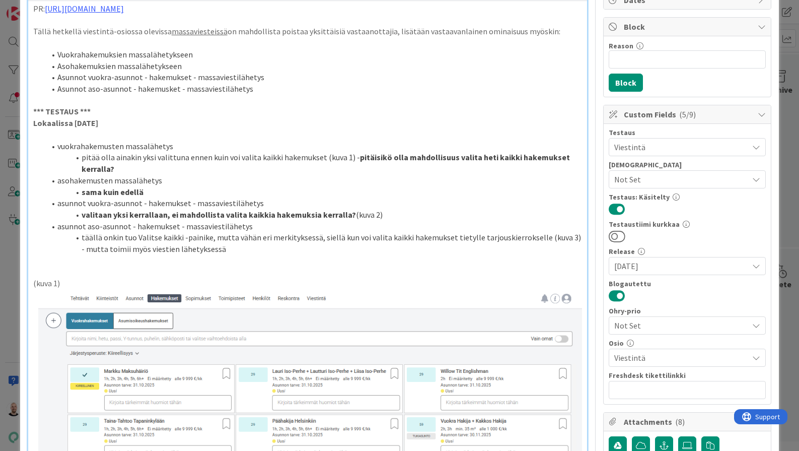
scroll to position [122, 0]
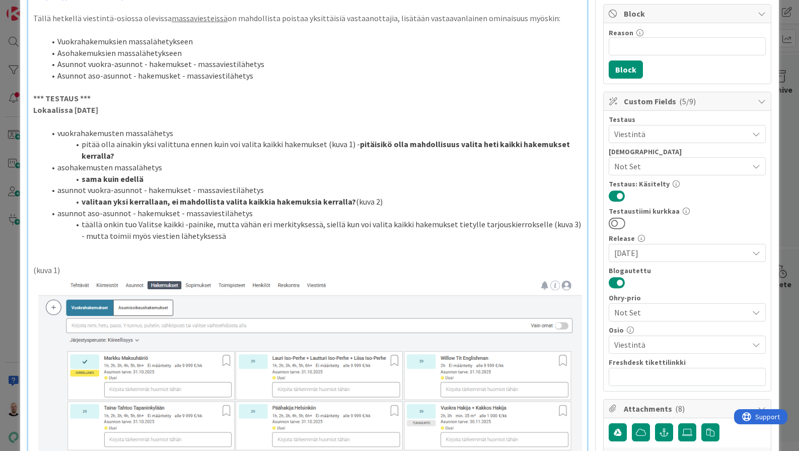
click at [285, 242] on p at bounding box center [308, 248] width 550 height 12
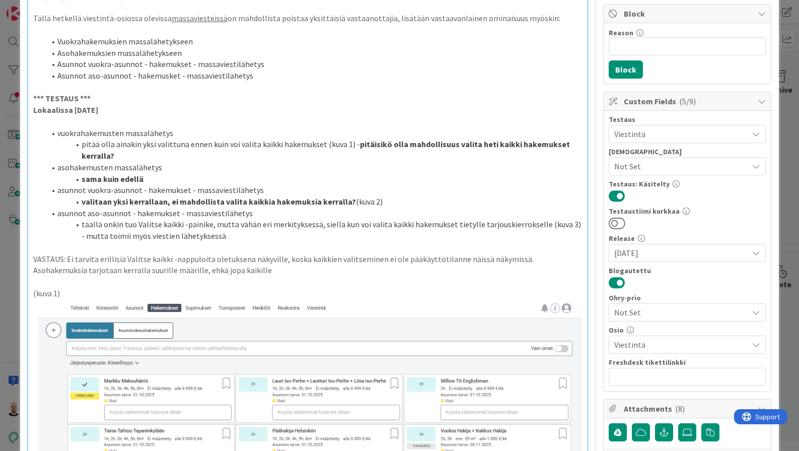
drag, startPoint x: 280, startPoint y: 250, endPoint x: 280, endPoint y: 263, distance: 13.1
click at [280, 253] on p "VASTAUS: Ei tarvita erillisiä Valitse kaikki -nappuloita oletuksena näkyville, …" at bounding box center [308, 264] width 550 height 23
drag, startPoint x: 399, startPoint y: 249, endPoint x: 472, endPoint y: 252, distance: 72.6
click at [472, 253] on p "VASTAUS: Ei tarvita erillisiä Valitse kaikki -nappuloita oletuksena näkyville v…" at bounding box center [308, 264] width 550 height 23
click at [88, 262] on p "VASTAUS: Ei tarvita erillisiä Valitse kaikki -nappuloita oletuksena näkyville v…" at bounding box center [308, 264] width 550 height 23
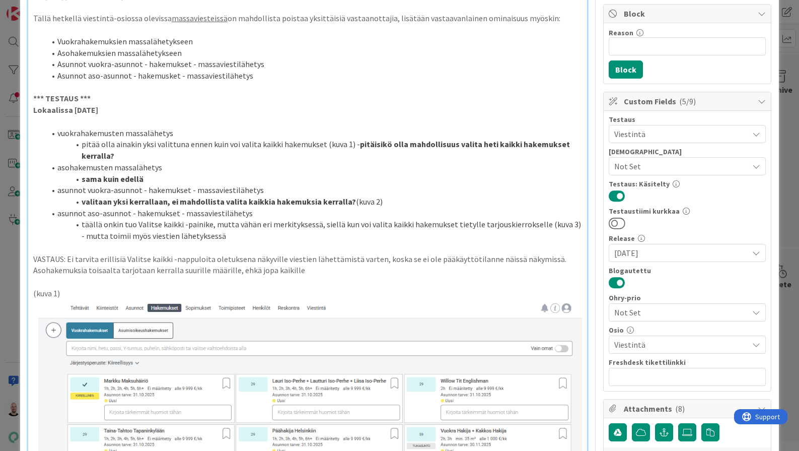
click at [306, 261] on p "VASTAUS: Ei tarvita erillisiä Valitse kaikki -nappuloita oletuksena näkyville v…" at bounding box center [308, 264] width 550 height 23
drag, startPoint x: 65, startPoint y: 250, endPoint x: 26, endPoint y: 250, distance: 39.3
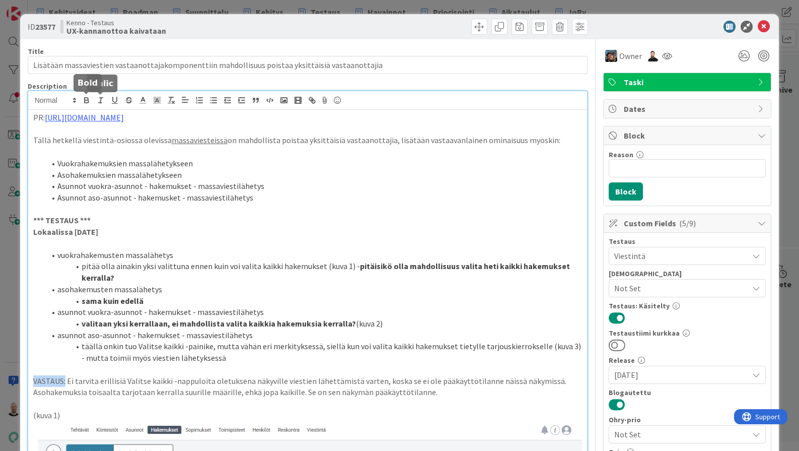
scroll to position [0, 0]
click at [82, 98] on icon "button" at bounding box center [86, 100] width 9 height 9
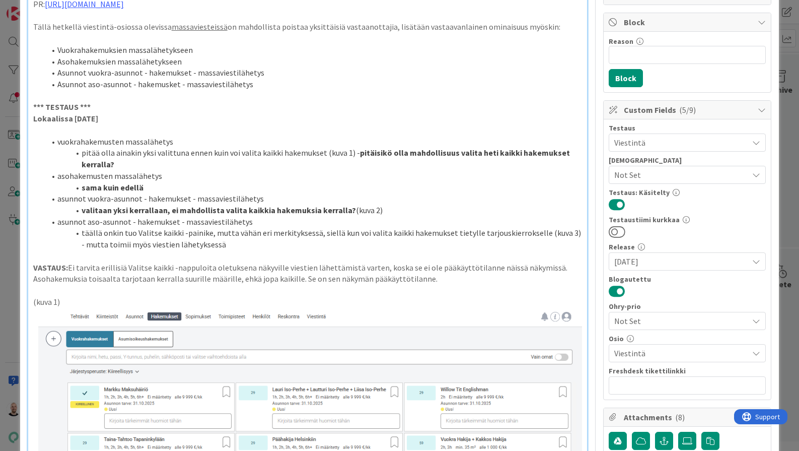
click at [449, 271] on p "VASTAUS: Ei tarvita erillisiä Valitse kaikki -nappuloita oletuksena näkyville v…" at bounding box center [308, 273] width 550 height 23
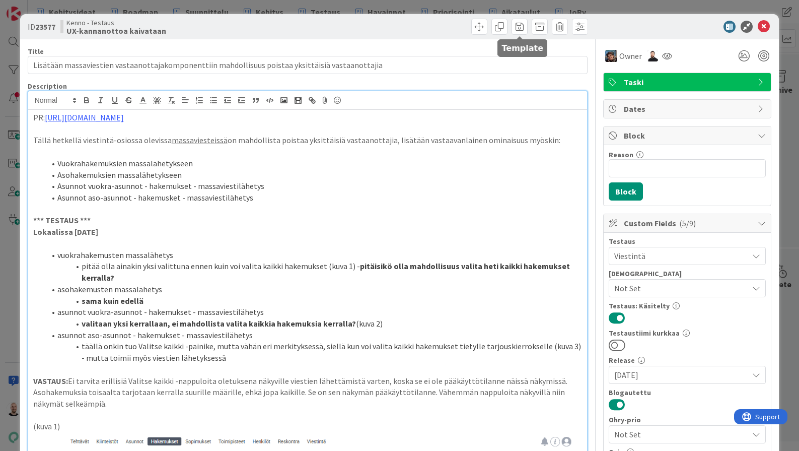
scroll to position [0, 0]
click at [499, 7] on div "ID 23577 Kenno - Testaus UX-kannanottoa kaivataan Title 97 / 128 Lisätään massa…" at bounding box center [399, 225] width 799 height 451
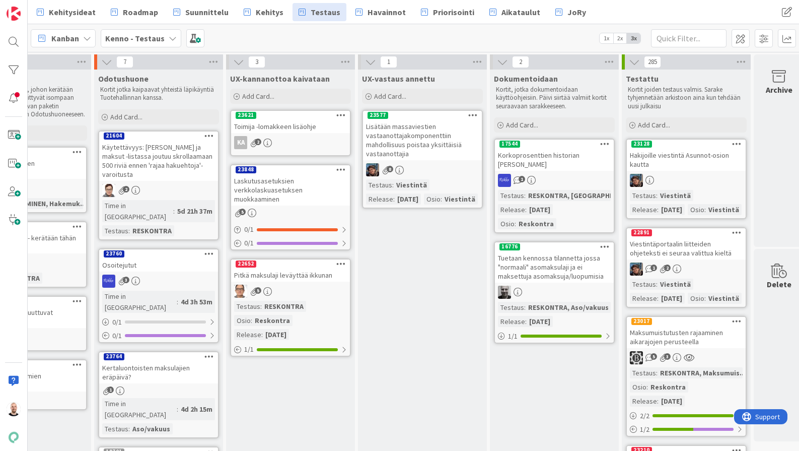
click at [417, 140] on div "Lisätään massaviestien vastaanottajakomponenttiin mahdollisuus poistaa yksittäi…" at bounding box center [422, 140] width 119 height 40
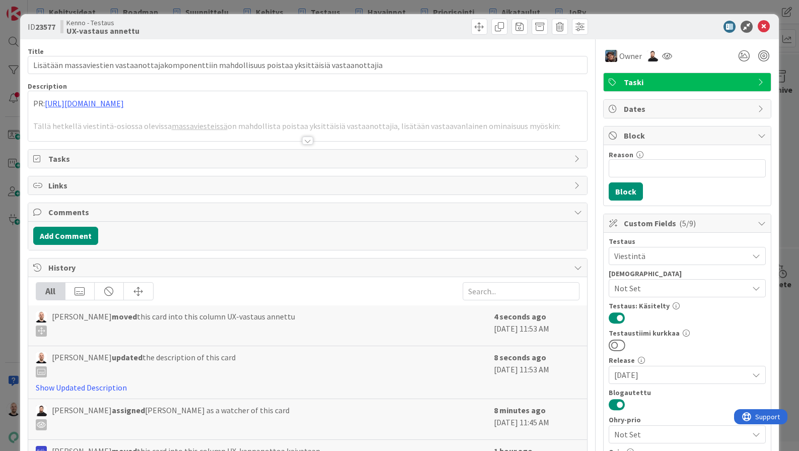
click at [310, 140] on div at bounding box center [307, 141] width 11 height 8
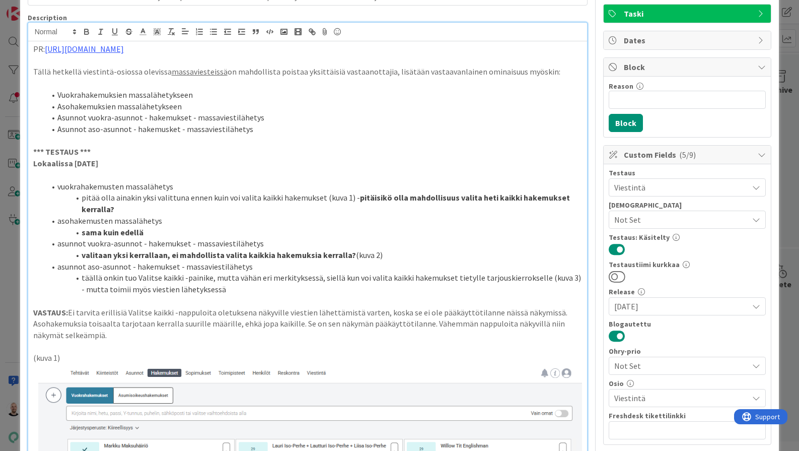
scroll to position [58, 0]
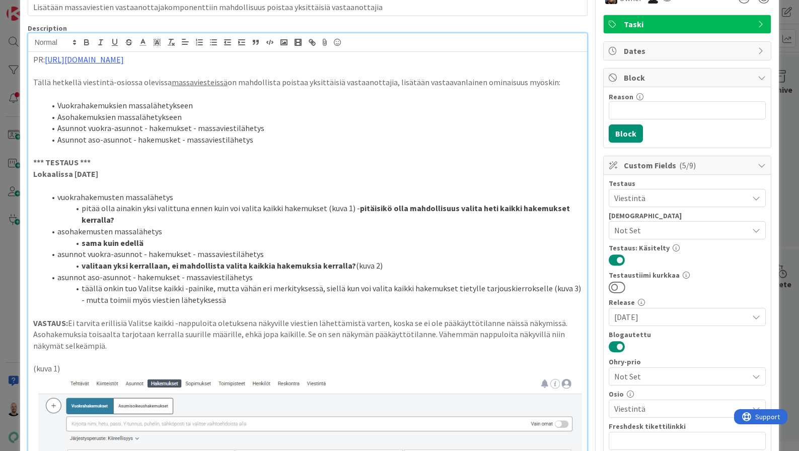
click at [70, 317] on p "VASTAUS: Ei tarvita erillisiä Valitse kaikki -nappuloita oletuksena näkyville v…" at bounding box center [308, 334] width 550 height 34
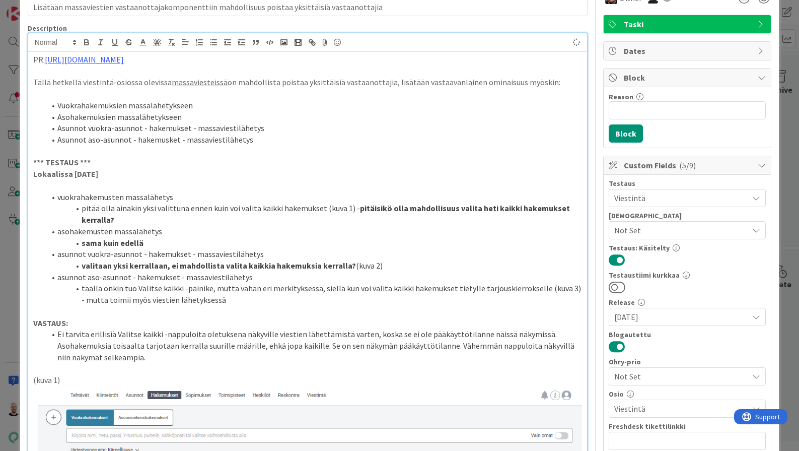
click at [140, 347] on li "Ei tarvita erillisiä Valitse kaikki -nappuloita oletuksena näkyville viestien l…" at bounding box center [314, 345] width 538 height 34
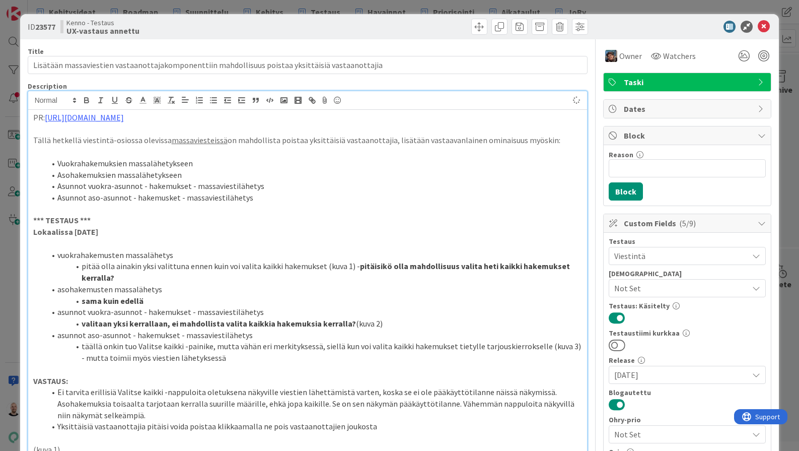
scroll to position [0, 0]
click at [367, 7] on div "ID 23577 Kenno - Testaus UX-vastaus annettu Title 97 / 128 Lisätään massaviesti…" at bounding box center [399, 225] width 799 height 451
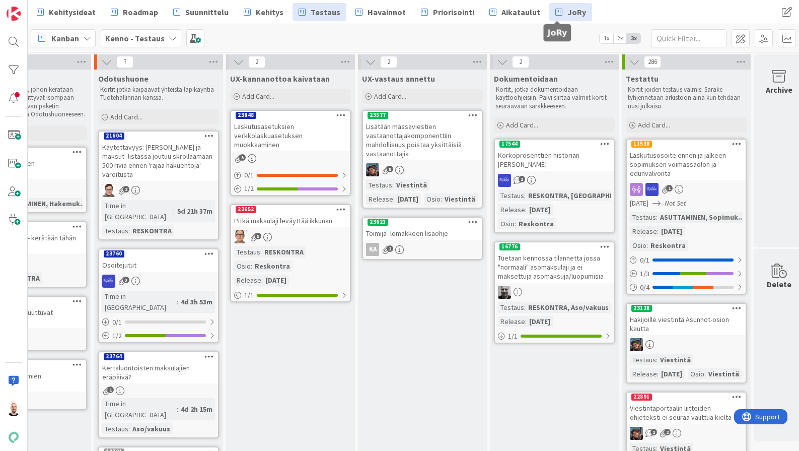
click at [568, 7] on span "JoRy" at bounding box center [577, 12] width 19 height 12
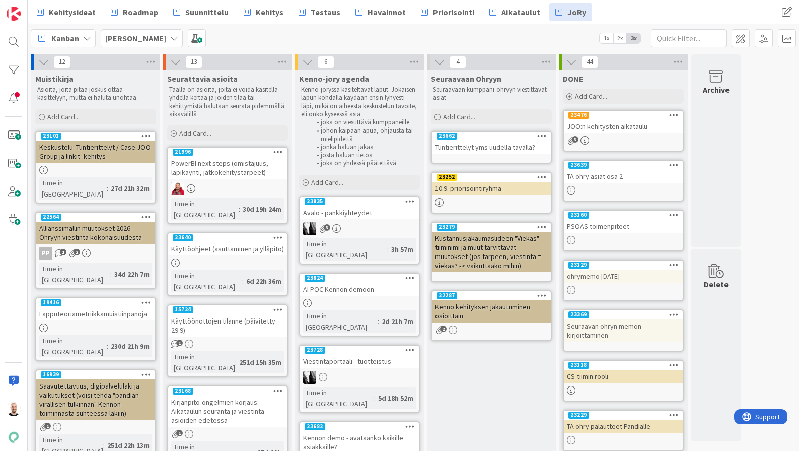
click at [370, 204] on div "23835" at bounding box center [359, 201] width 119 height 9
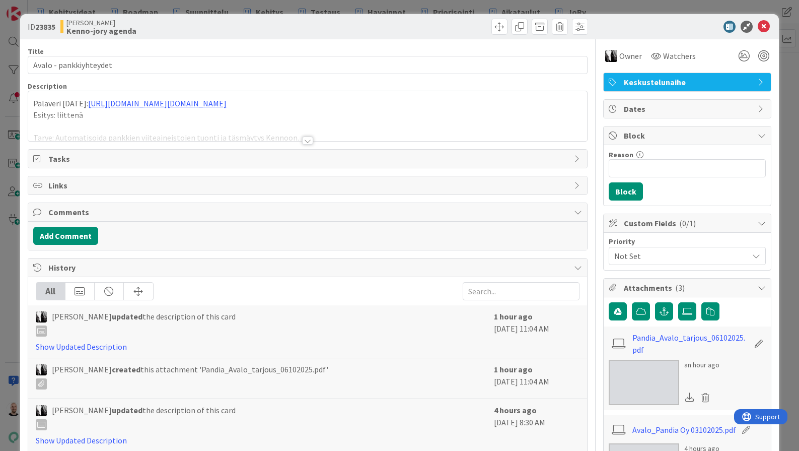
click at [308, 142] on div at bounding box center [307, 141] width 11 height 8
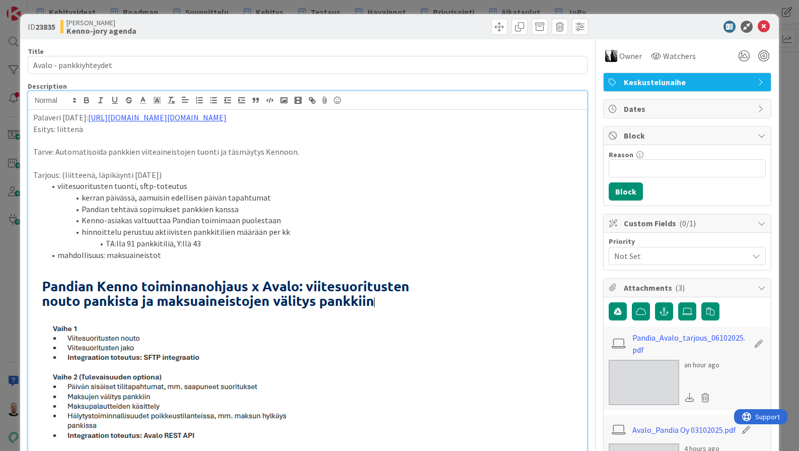
click at [385, 6] on div "ID 23835 Kenno JoRy Kenno-jory agenda Title 22 / 128 Avalo - pankkiyhteydet Des…" at bounding box center [399, 225] width 799 height 451
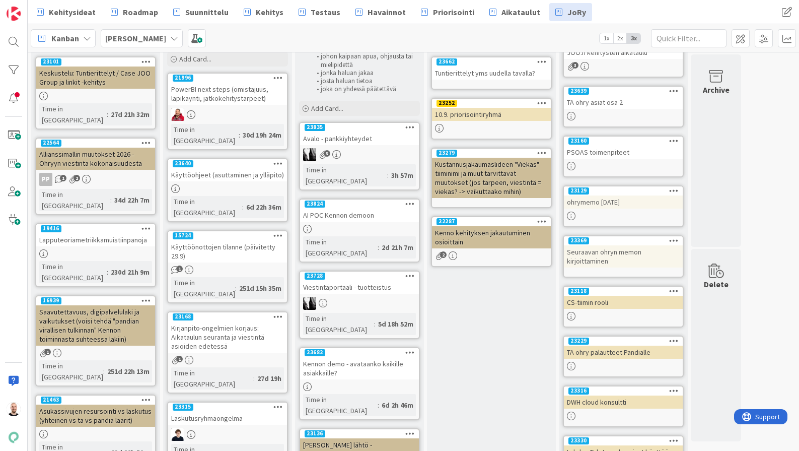
click at [351, 281] on div "Viestintäportaali - tuotteistus" at bounding box center [359, 287] width 119 height 13
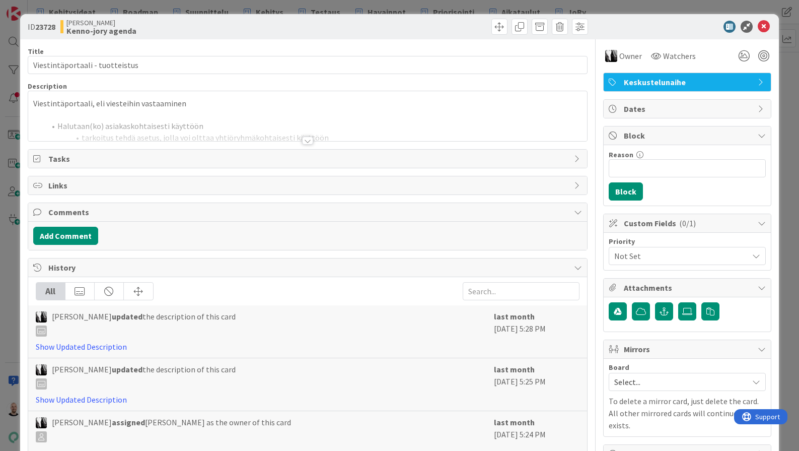
click at [307, 142] on div at bounding box center [307, 141] width 11 height 8
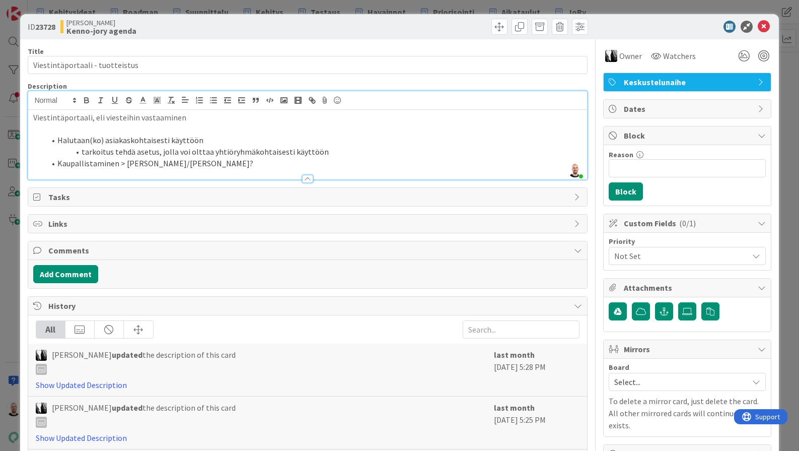
click at [389, 10] on div "ID 23728 [PERSON_NAME] Kenno-jory agenda Title 31 / 128 Viestintäportaali - tuo…" at bounding box center [399, 225] width 799 height 451
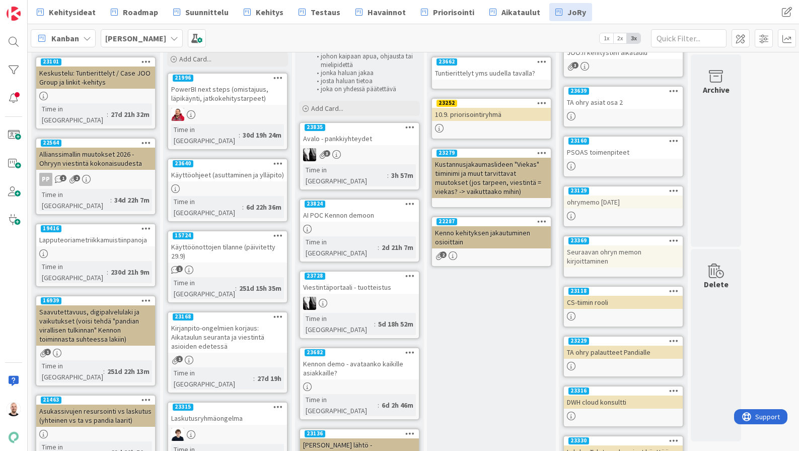
click at [345, 209] on div "AI POC Kennon demoon" at bounding box center [359, 215] width 119 height 13
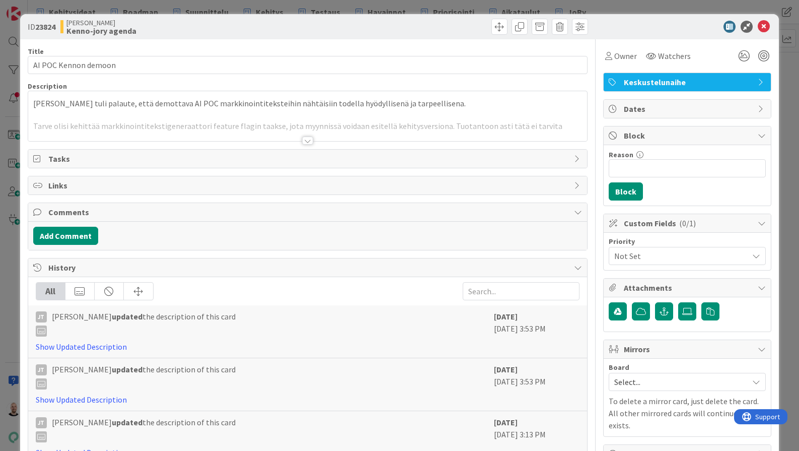
click at [309, 141] on div at bounding box center [307, 141] width 11 height 8
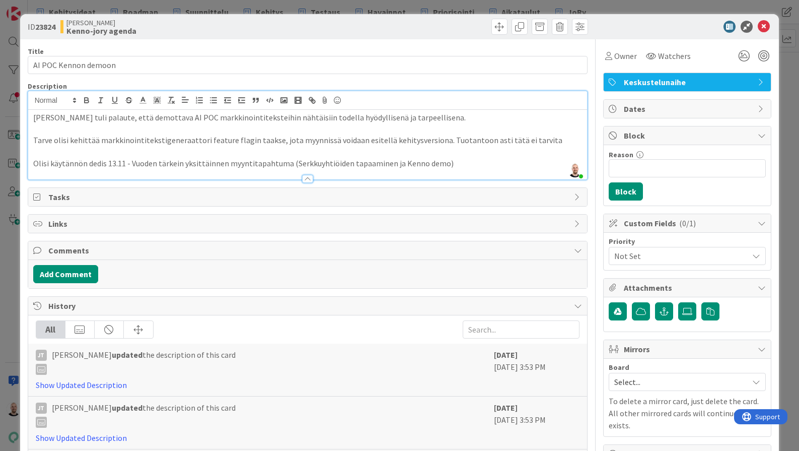
click at [422, 5] on div "ID 23824 [PERSON_NAME]-jory agenda Title 20 / 128 AI POC Kennon demoon Descript…" at bounding box center [399, 225] width 799 height 451
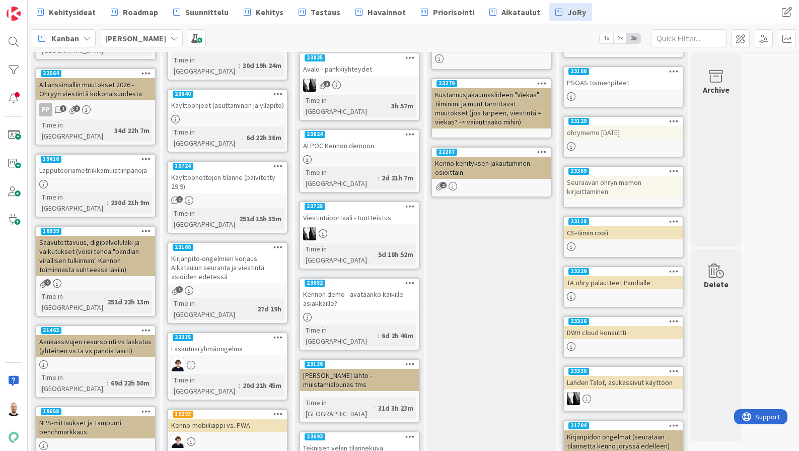
scroll to position [203, 0]
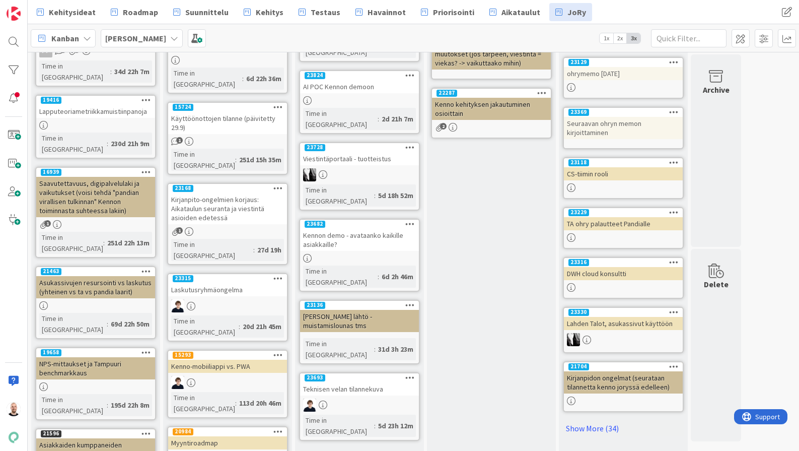
click at [357, 382] on div "Teknisen velan tilannekuva" at bounding box center [359, 388] width 119 height 13
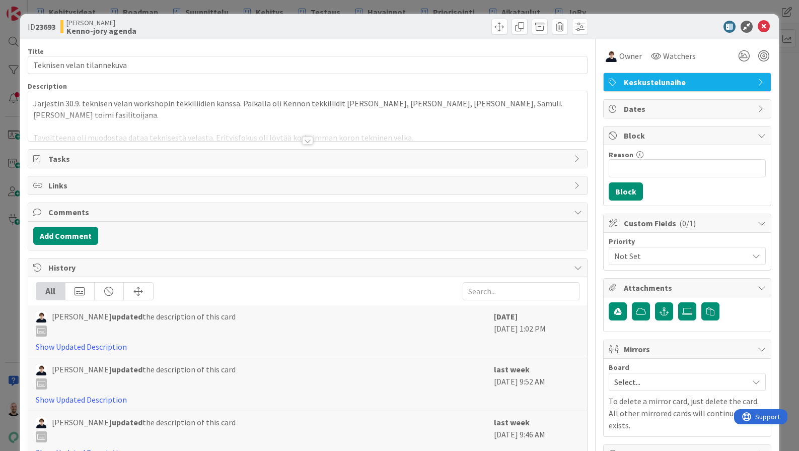
click at [306, 140] on div at bounding box center [307, 141] width 11 height 8
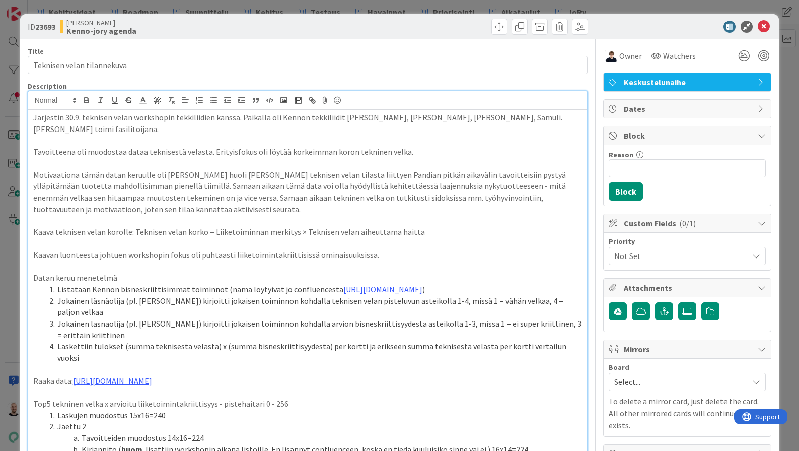
click at [449, 2] on div "ID 23693 [PERSON_NAME]-jory agenda Title 26 / 128 Teknisen velan tilannekuva De…" at bounding box center [399, 225] width 799 height 451
